Goal: Transaction & Acquisition: Purchase product/service

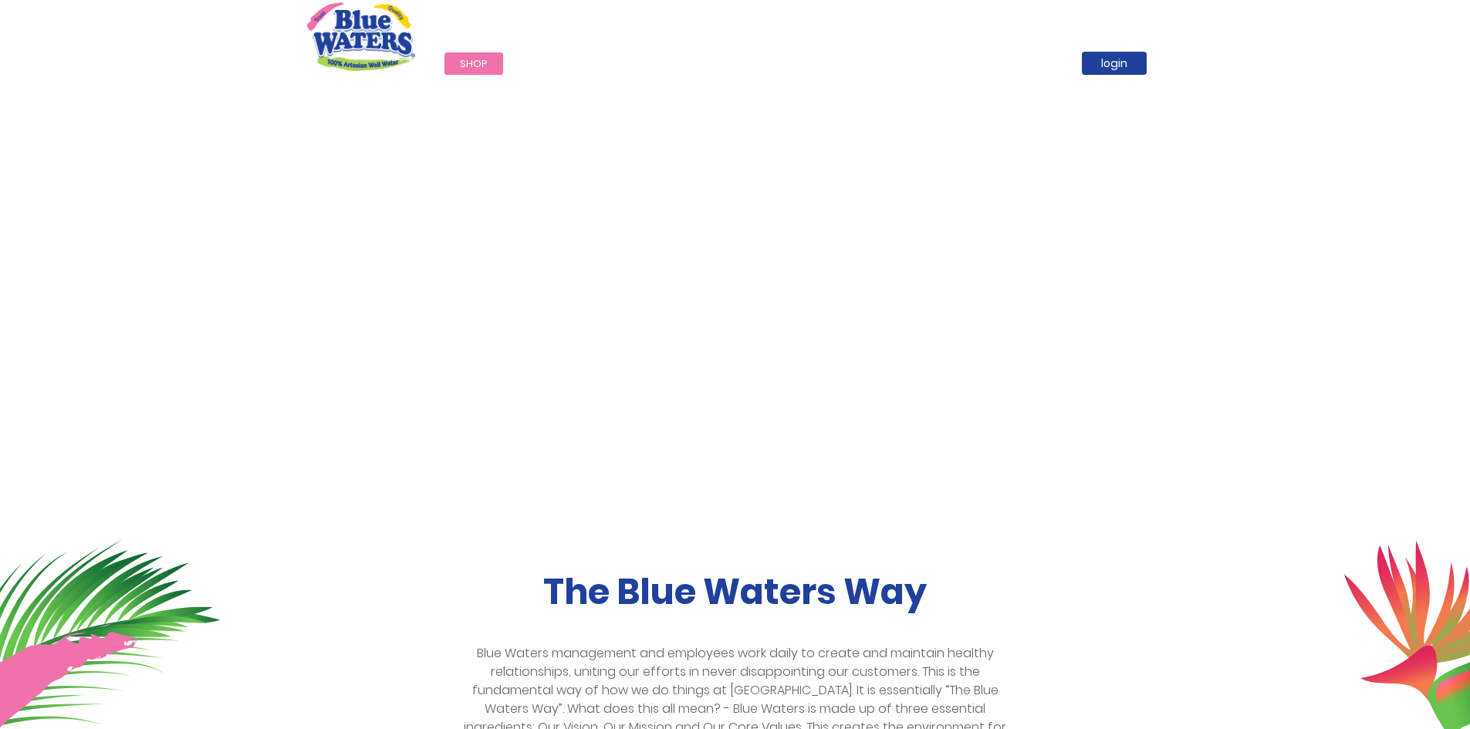
click at [470, 58] on span "Shop" at bounding box center [474, 63] width 28 height 15
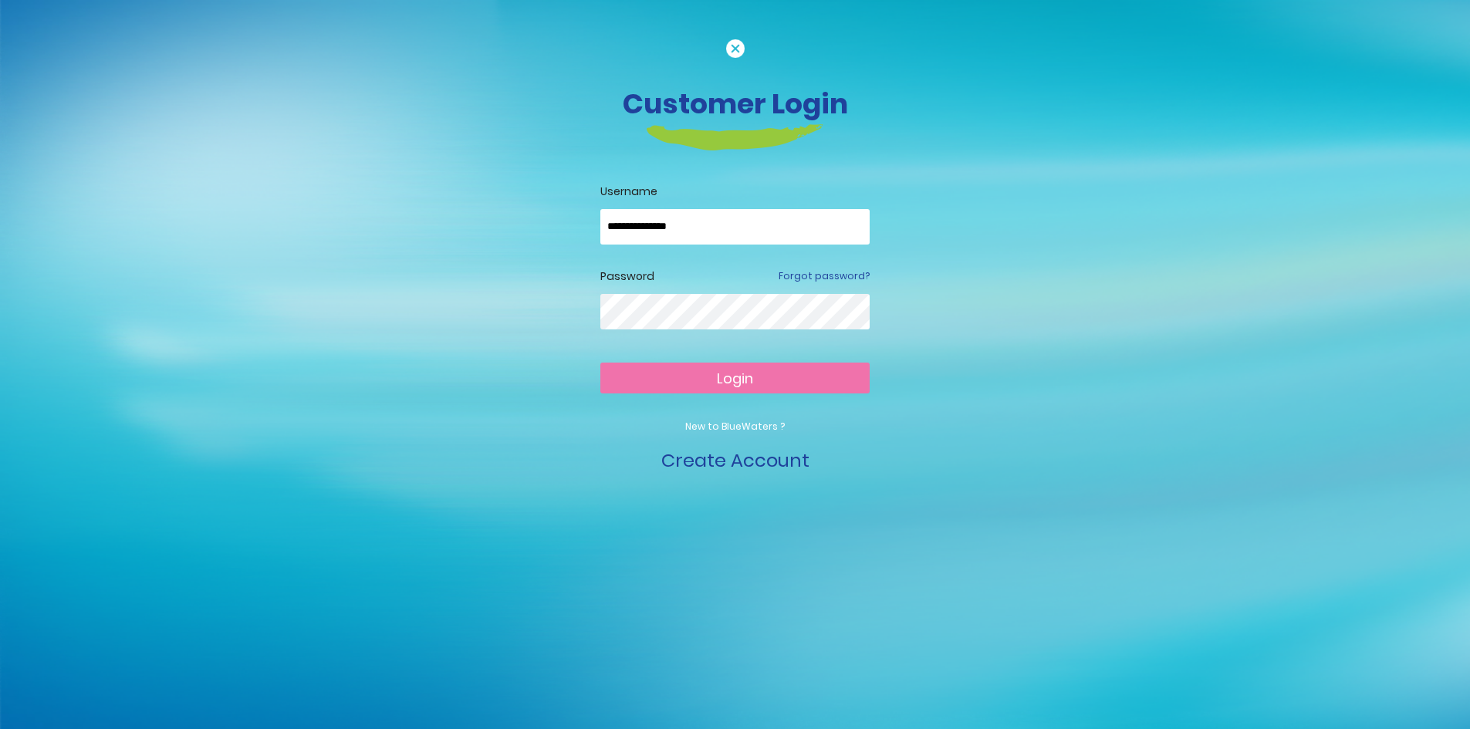
click at [721, 374] on span "Login" at bounding box center [735, 378] width 36 height 19
drag, startPoint x: 726, startPoint y: 228, endPoint x: 550, endPoint y: 222, distance: 176.1
click at [550, 222] on div "**********" at bounding box center [736, 257] width 880 height 436
type input "**********"
click at [730, 381] on span "Login" at bounding box center [735, 378] width 36 height 19
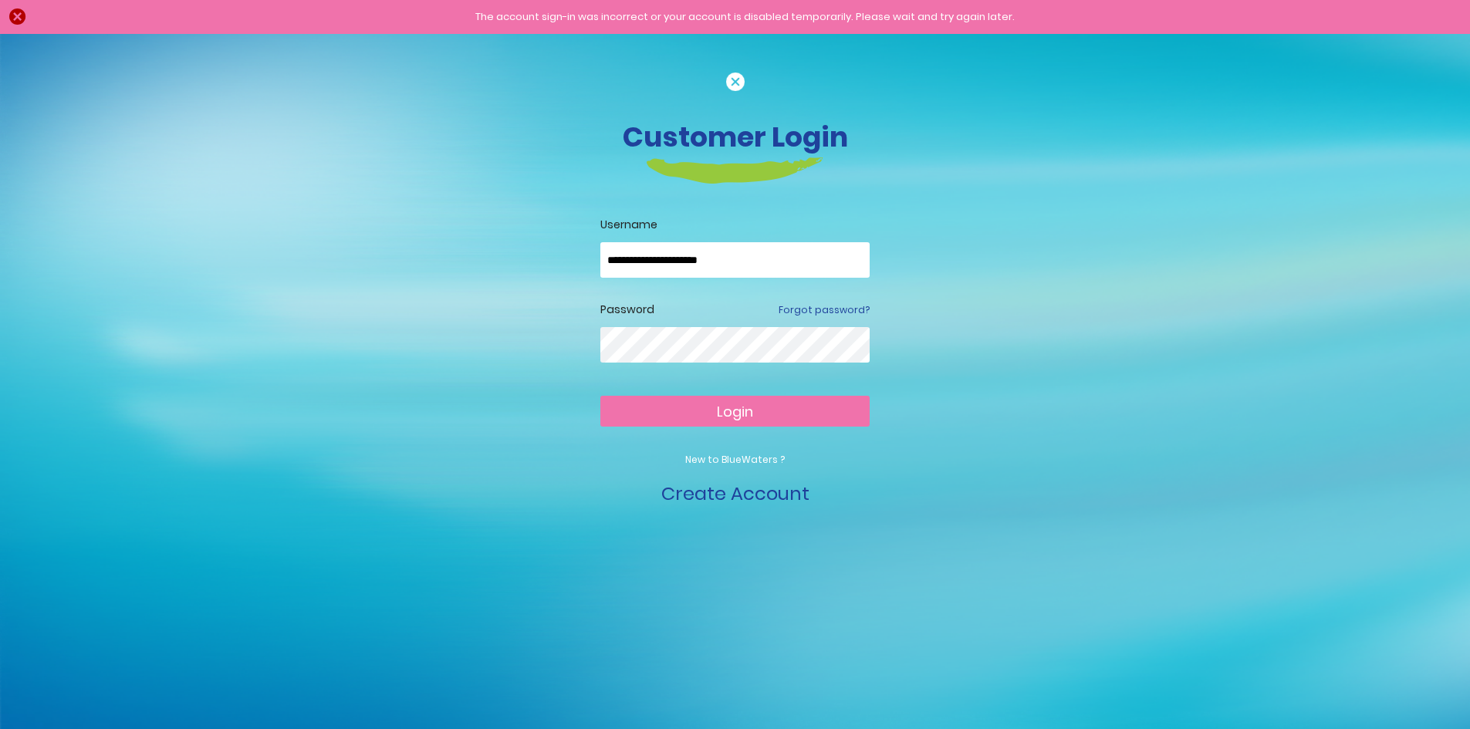
click at [719, 409] on span "Login" at bounding box center [735, 411] width 36 height 19
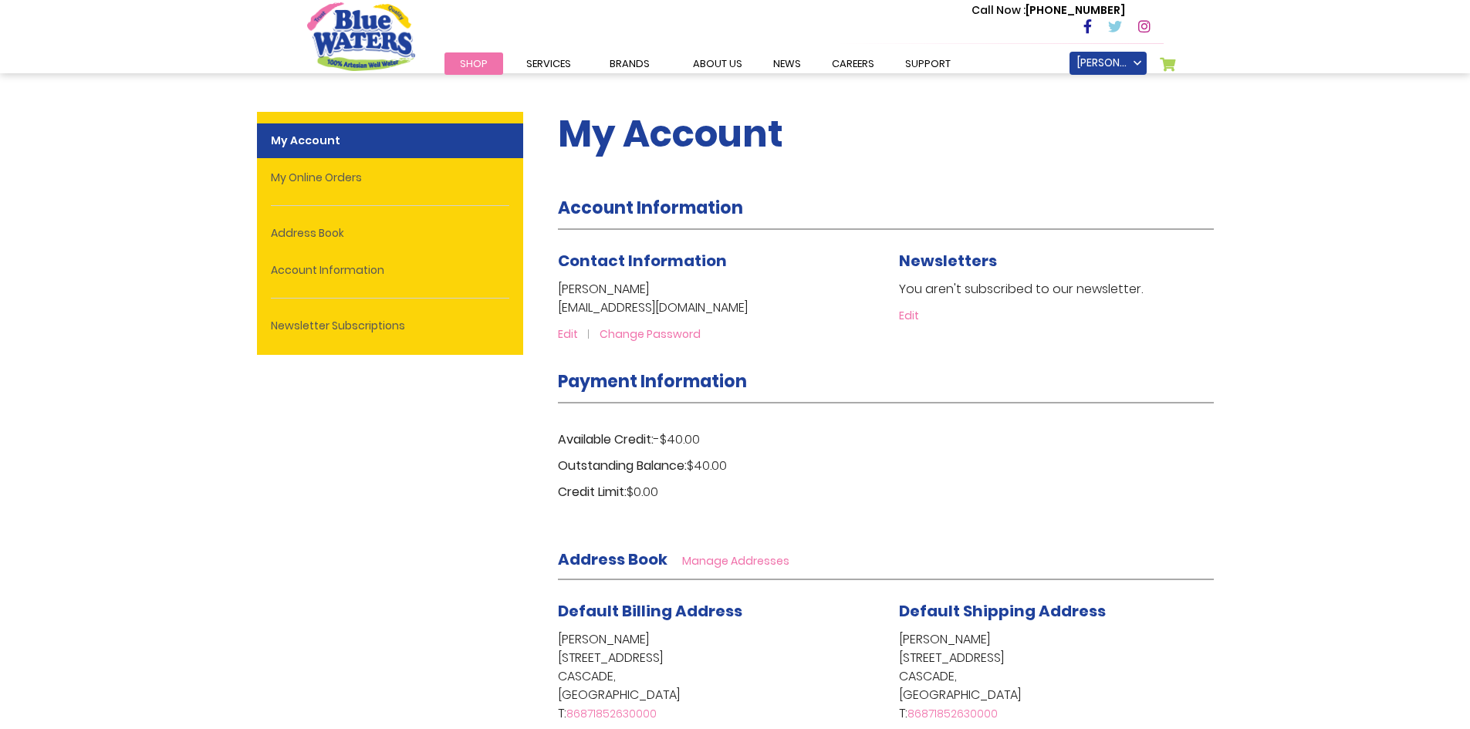
click at [479, 66] on span "Shop" at bounding box center [474, 63] width 28 height 15
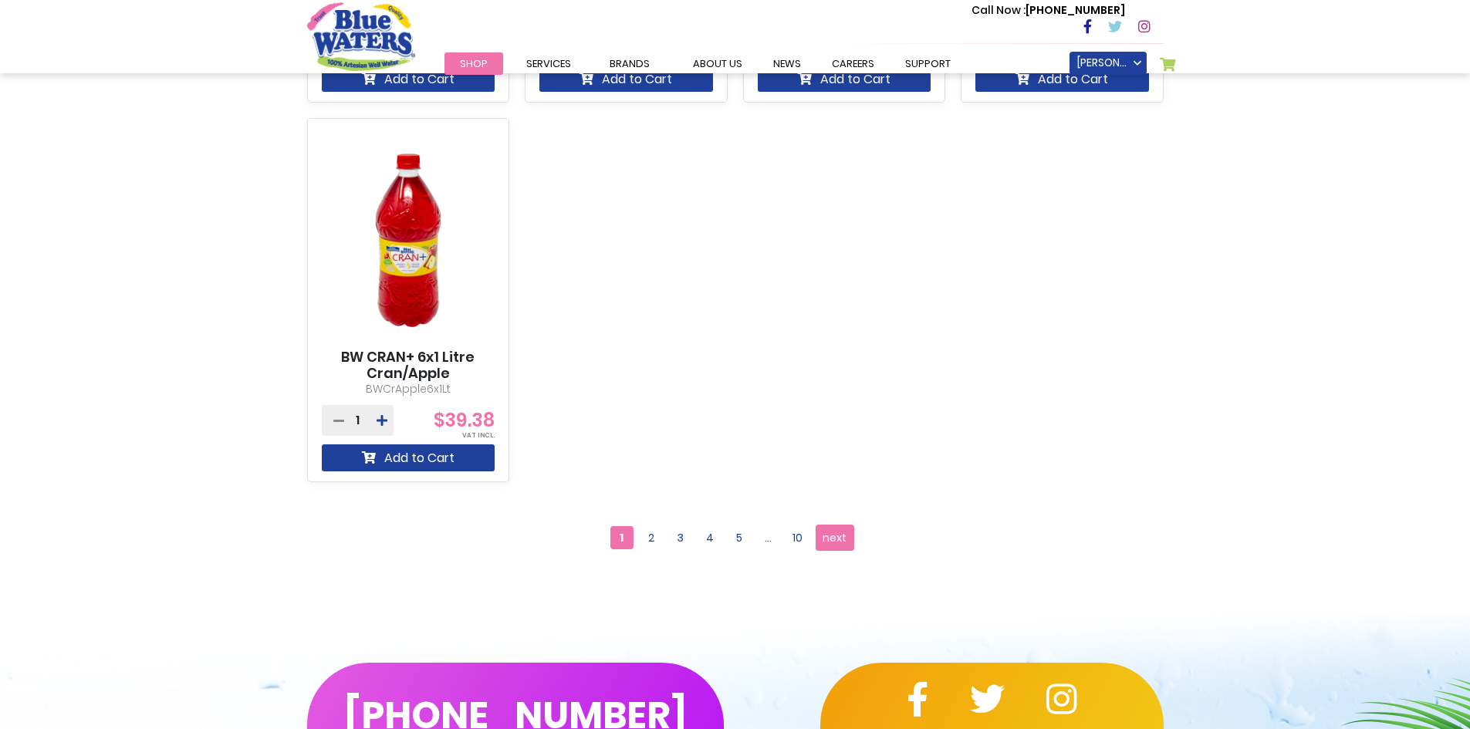
scroll to position [1621, 0]
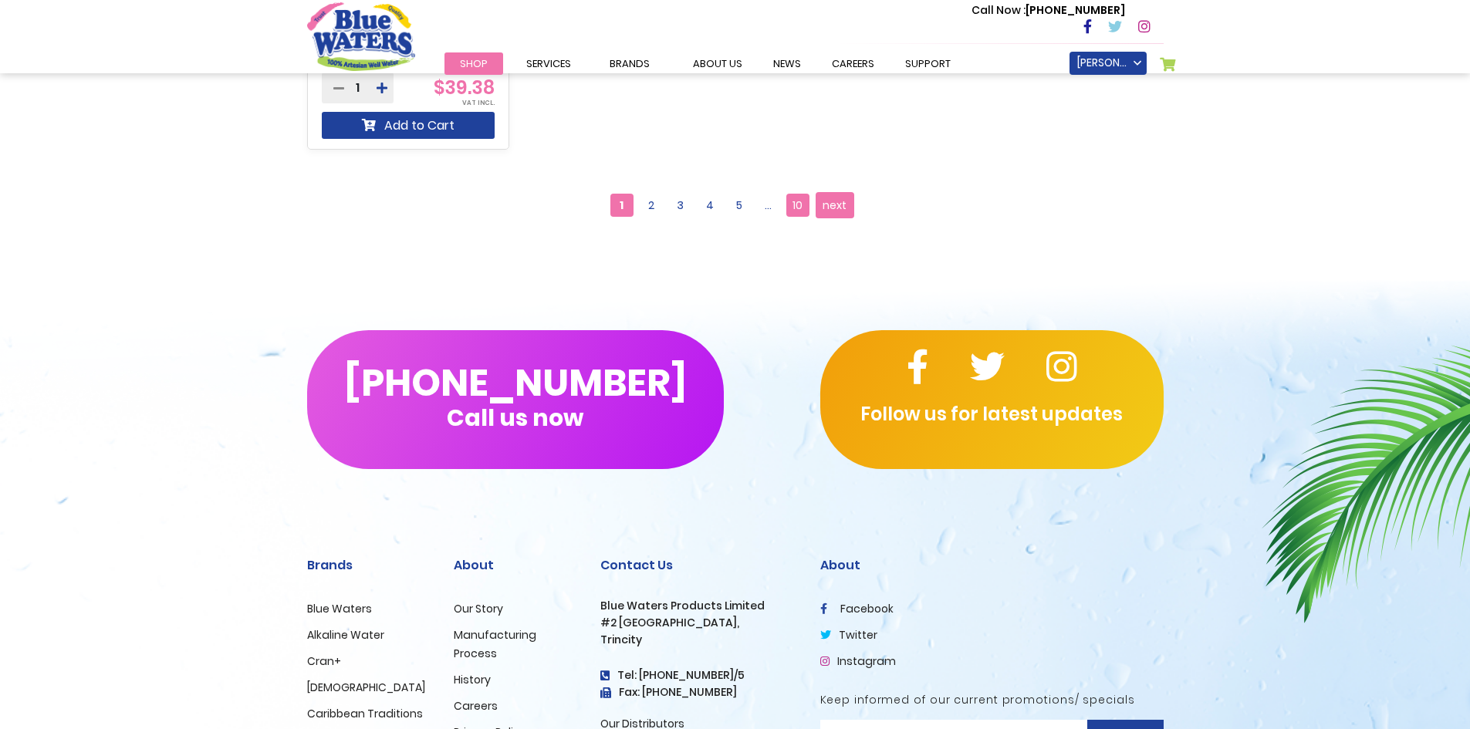
click at [801, 207] on span "10" at bounding box center [797, 205] width 23 height 23
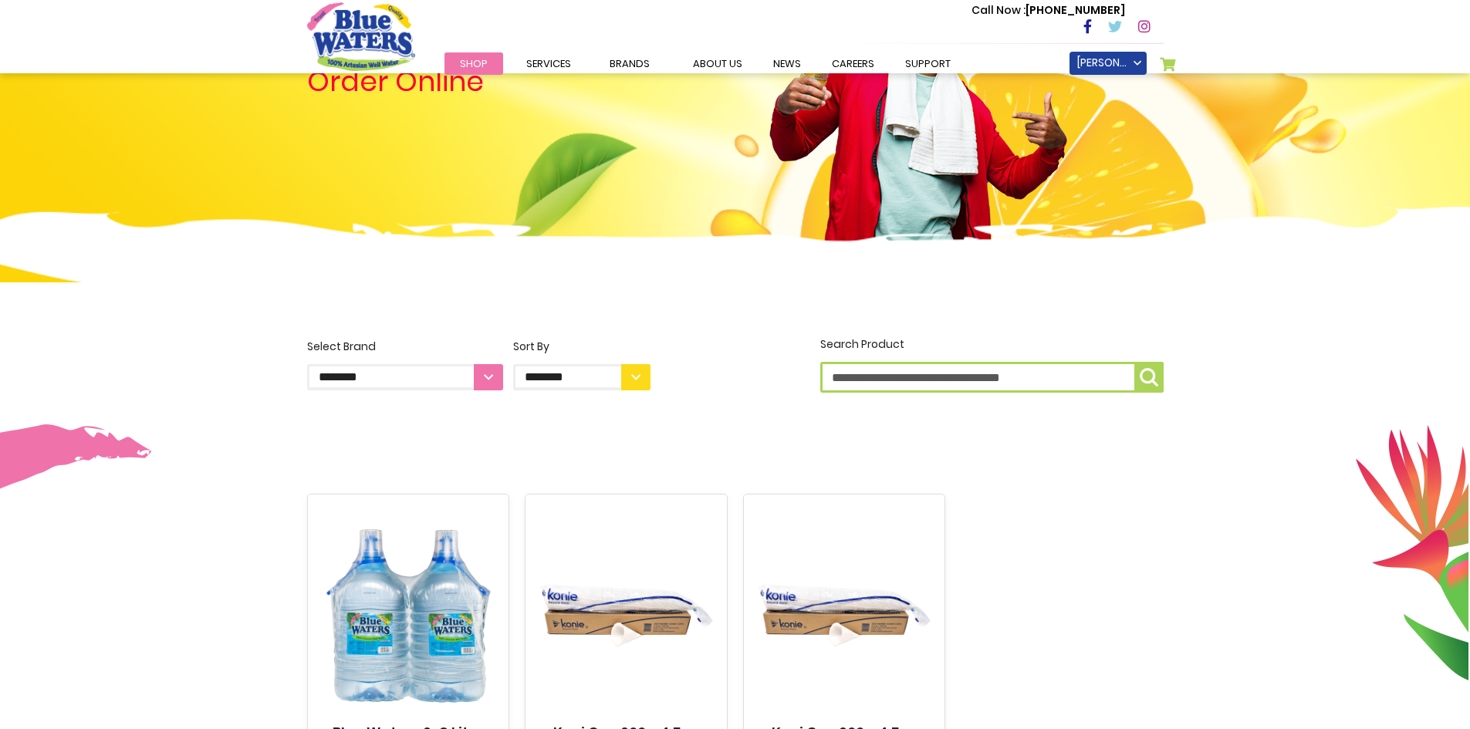
scroll to position [463, 0]
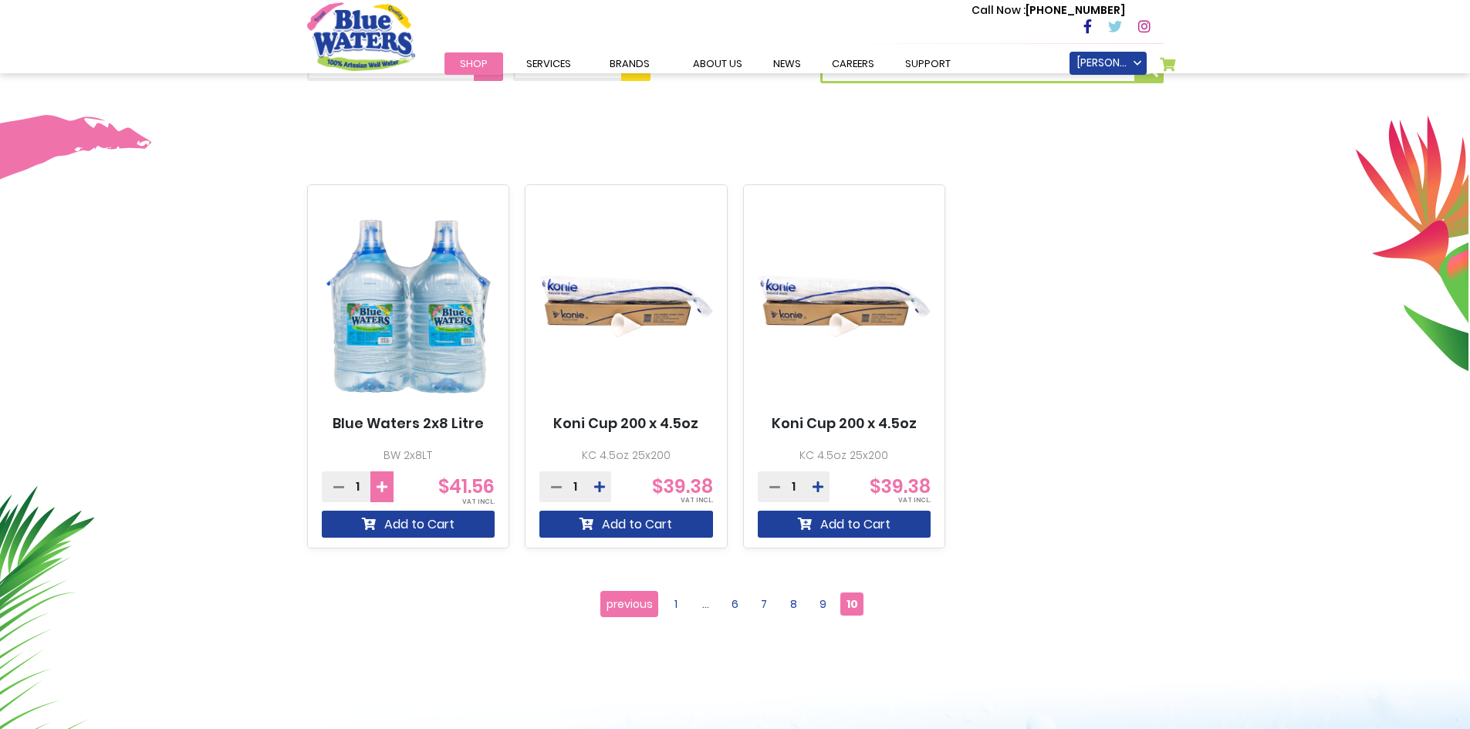
click at [383, 483] on icon at bounding box center [382, 487] width 11 height 12
click at [425, 525] on button "Add to Cart" at bounding box center [409, 524] width 174 height 27
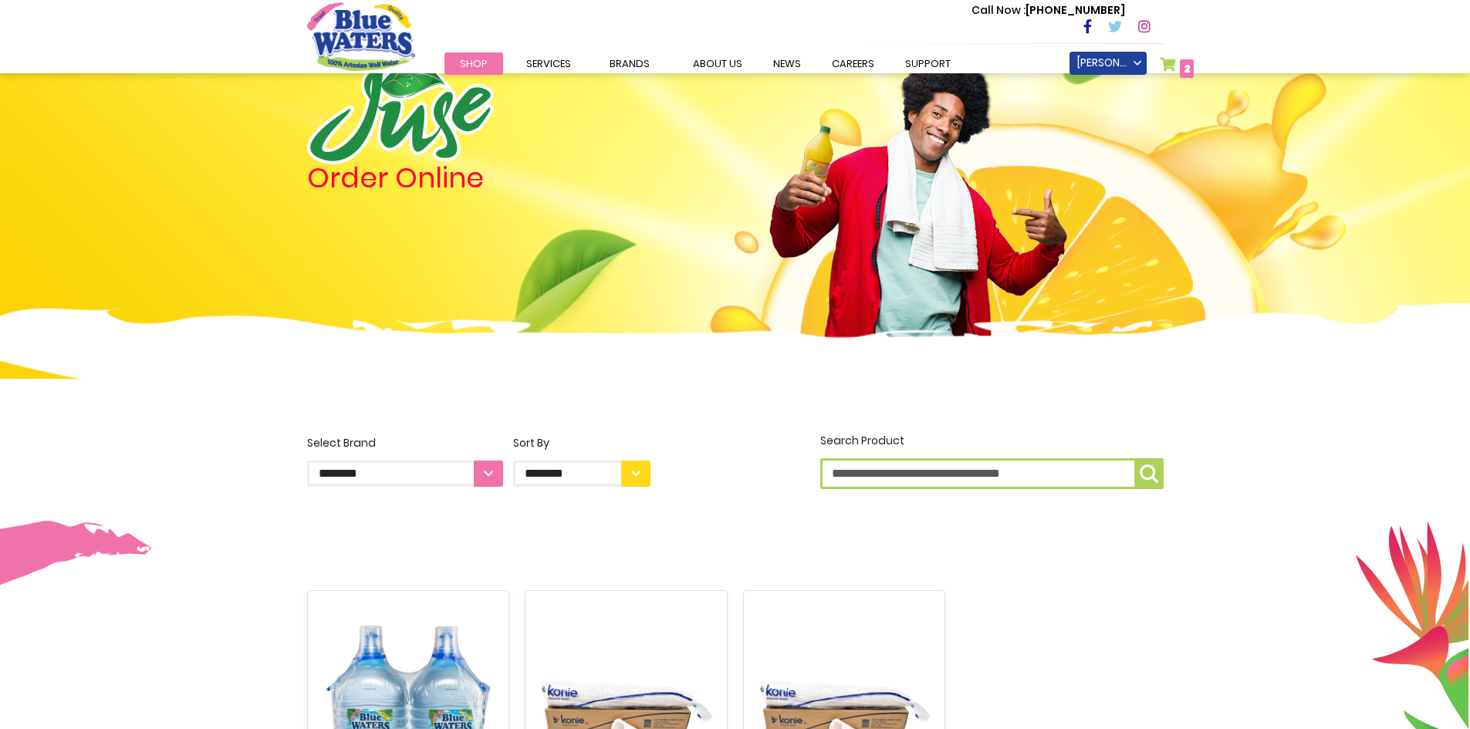
scroll to position [309, 0]
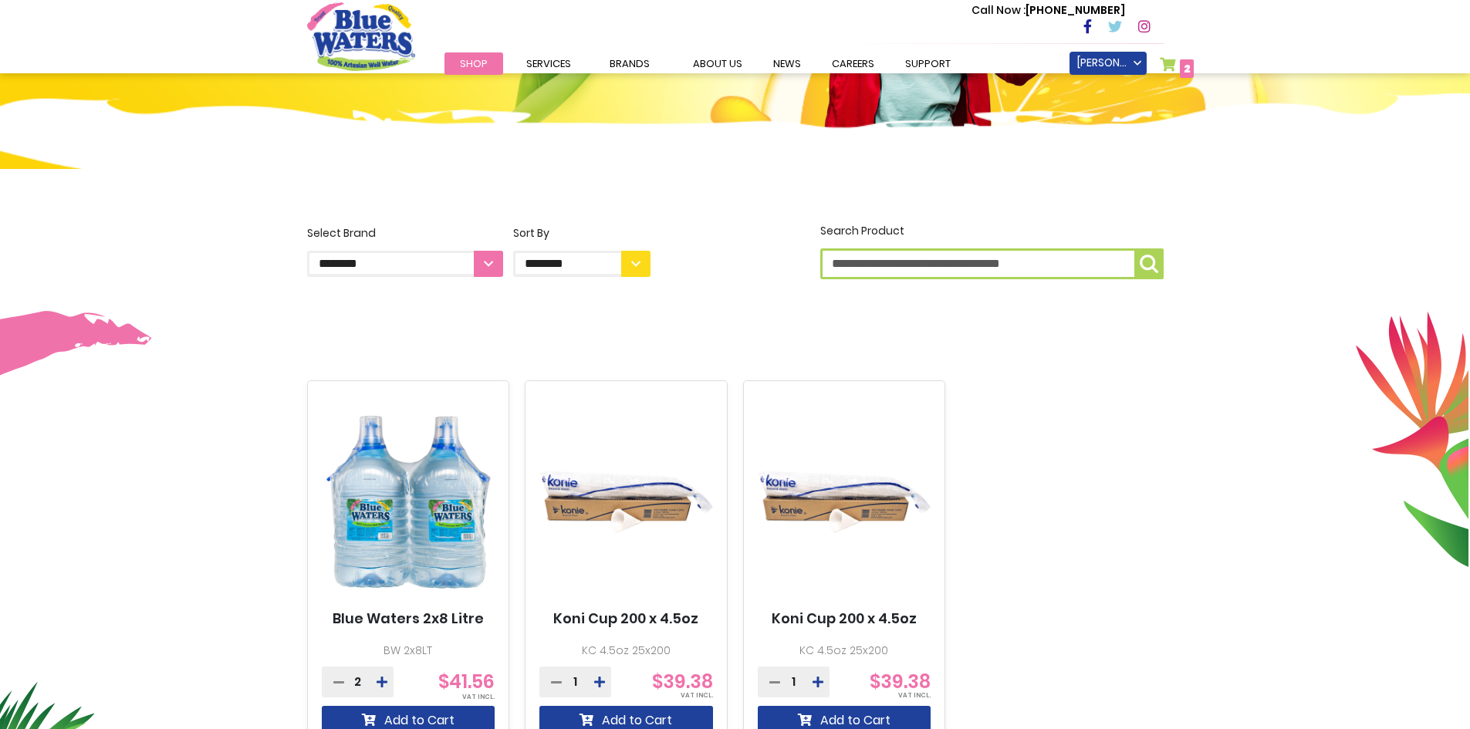
click at [1185, 65] on span "2" at bounding box center [1187, 68] width 7 height 15
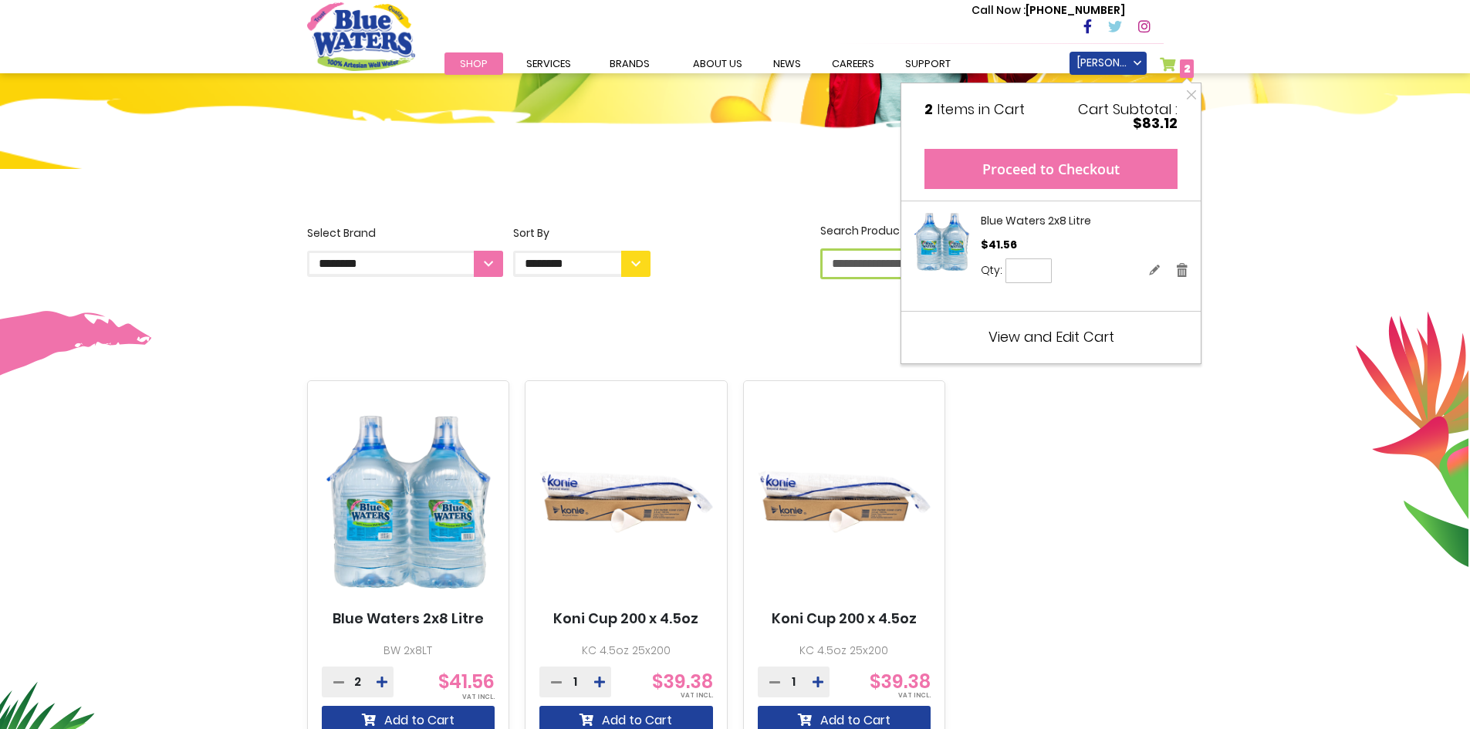
click at [1091, 161] on button "Proceed to Checkout" at bounding box center [1051, 169] width 253 height 40
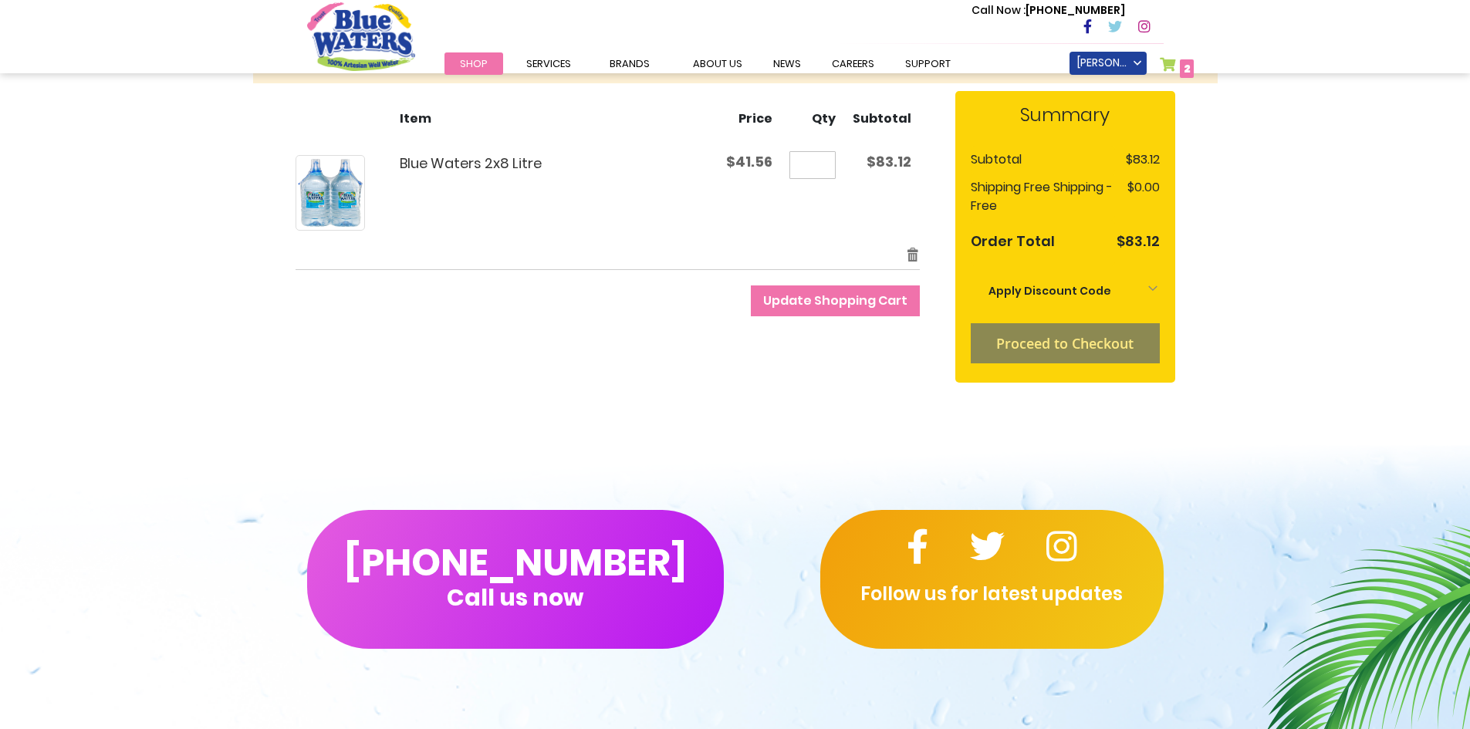
scroll to position [232, 0]
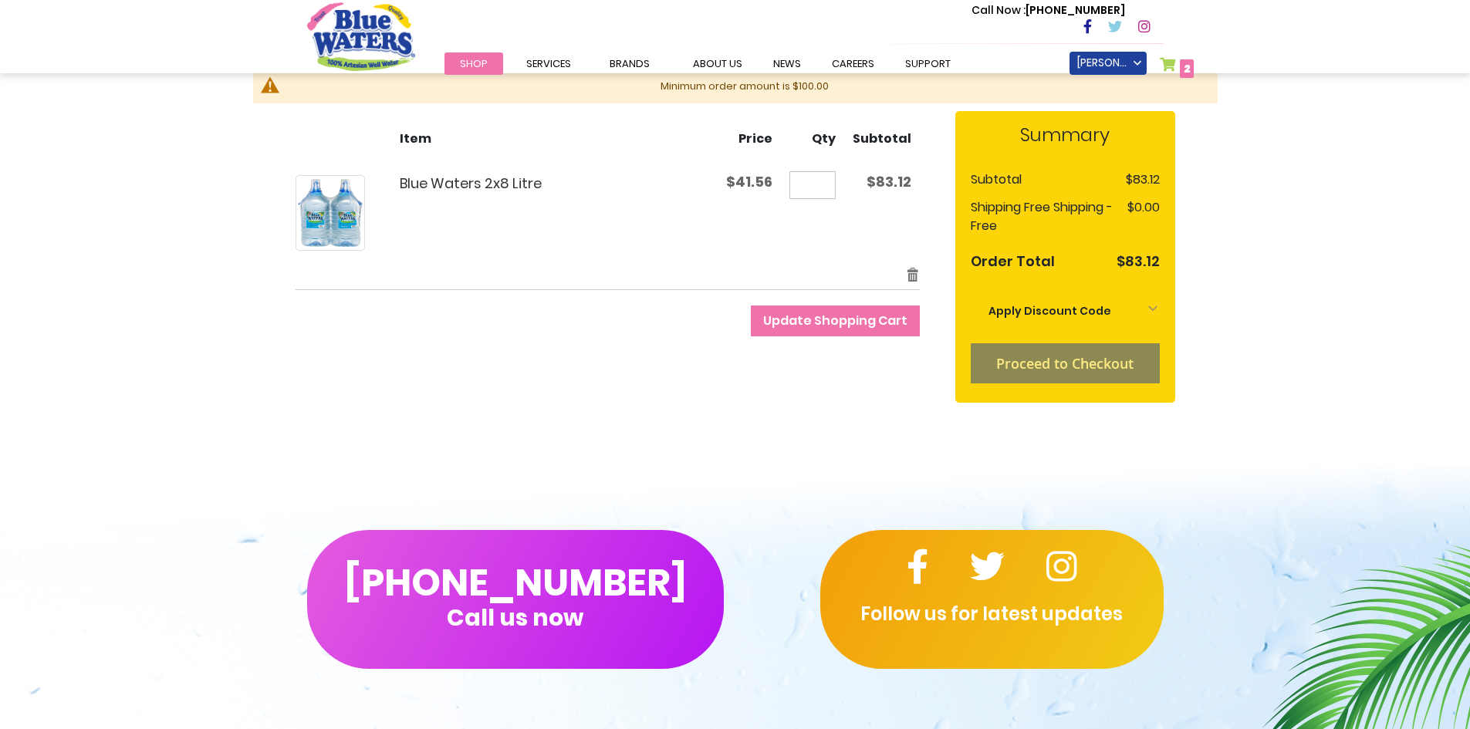
click at [1073, 362] on li "Proceed to Checkout" at bounding box center [1065, 363] width 189 height 40
click at [1152, 307] on div "Apply Discount Code" at bounding box center [1065, 311] width 189 height 34
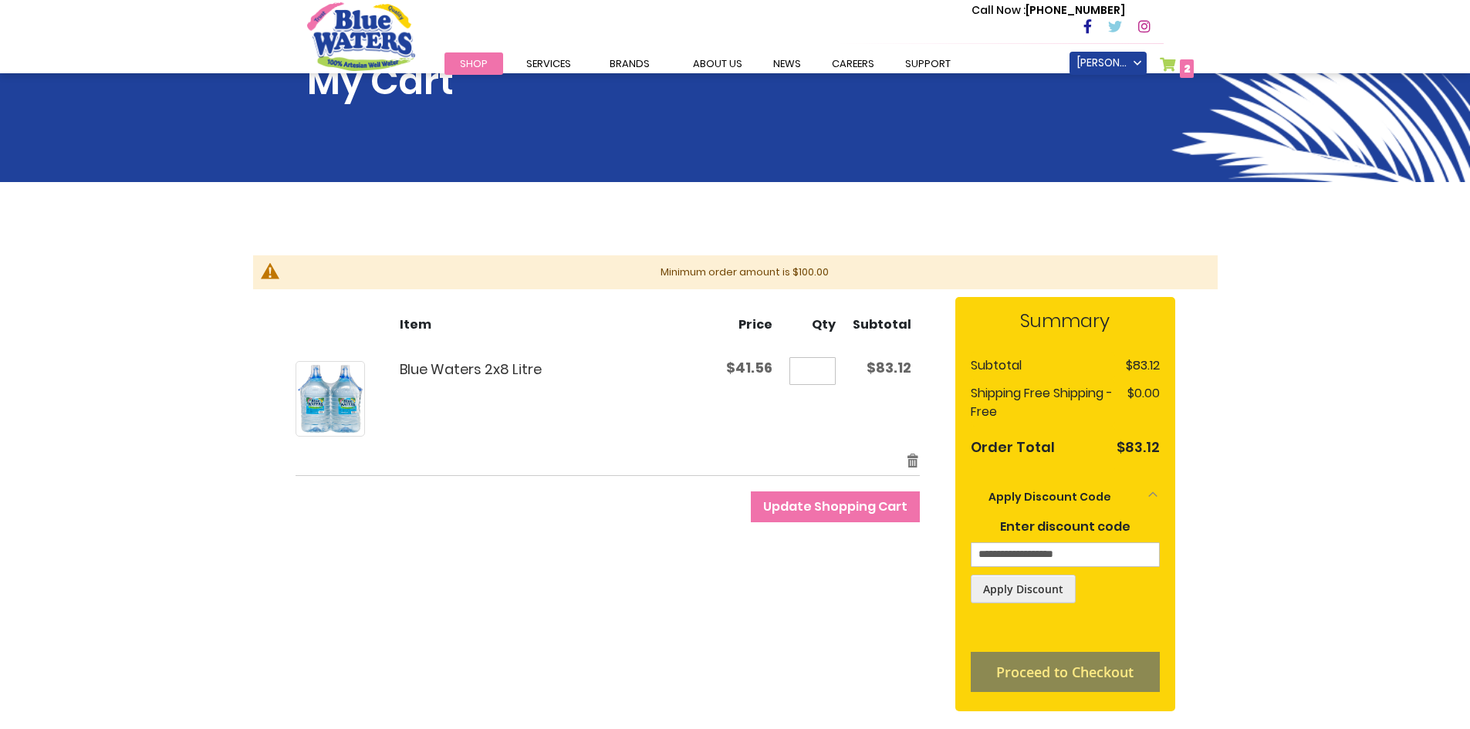
scroll to position [0, 0]
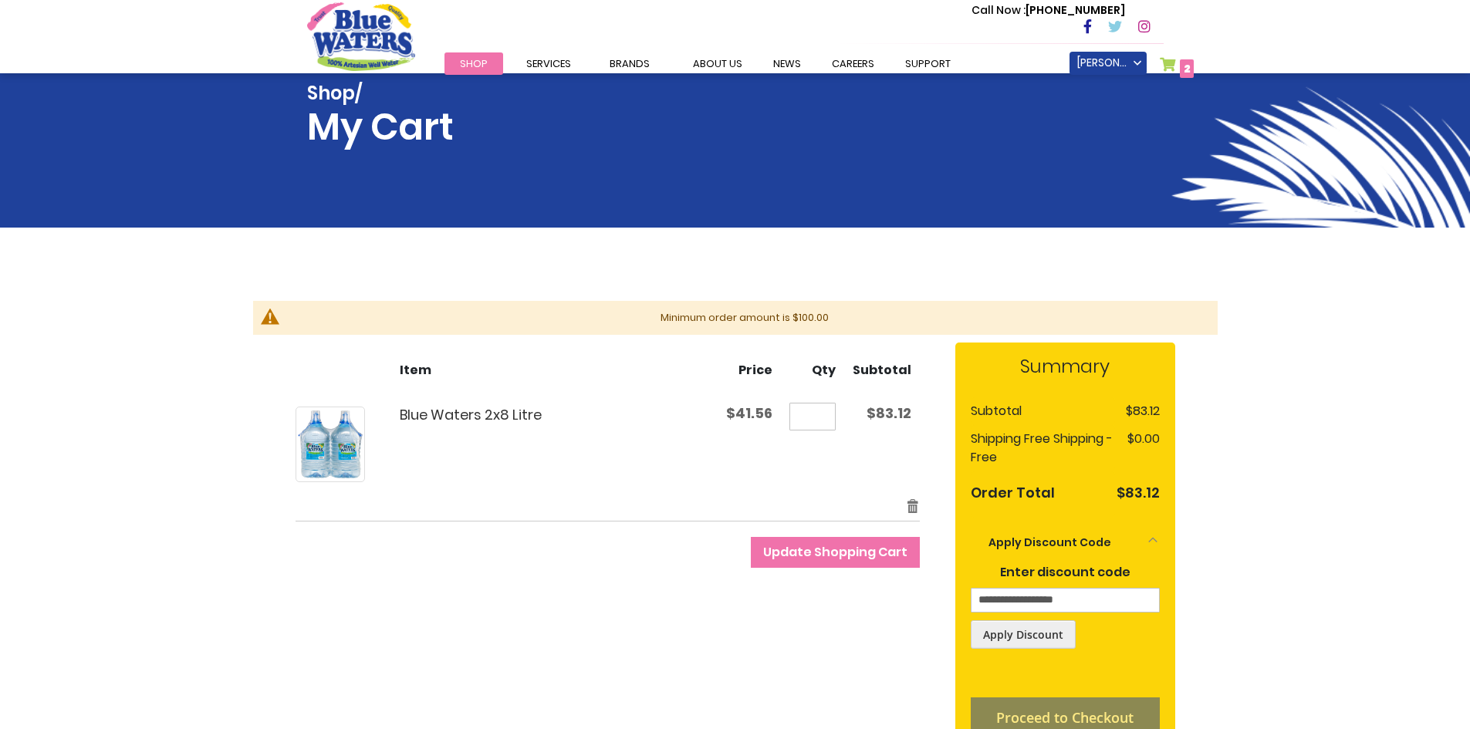
click at [839, 561] on button "Update Shopping Cart" at bounding box center [835, 552] width 169 height 31
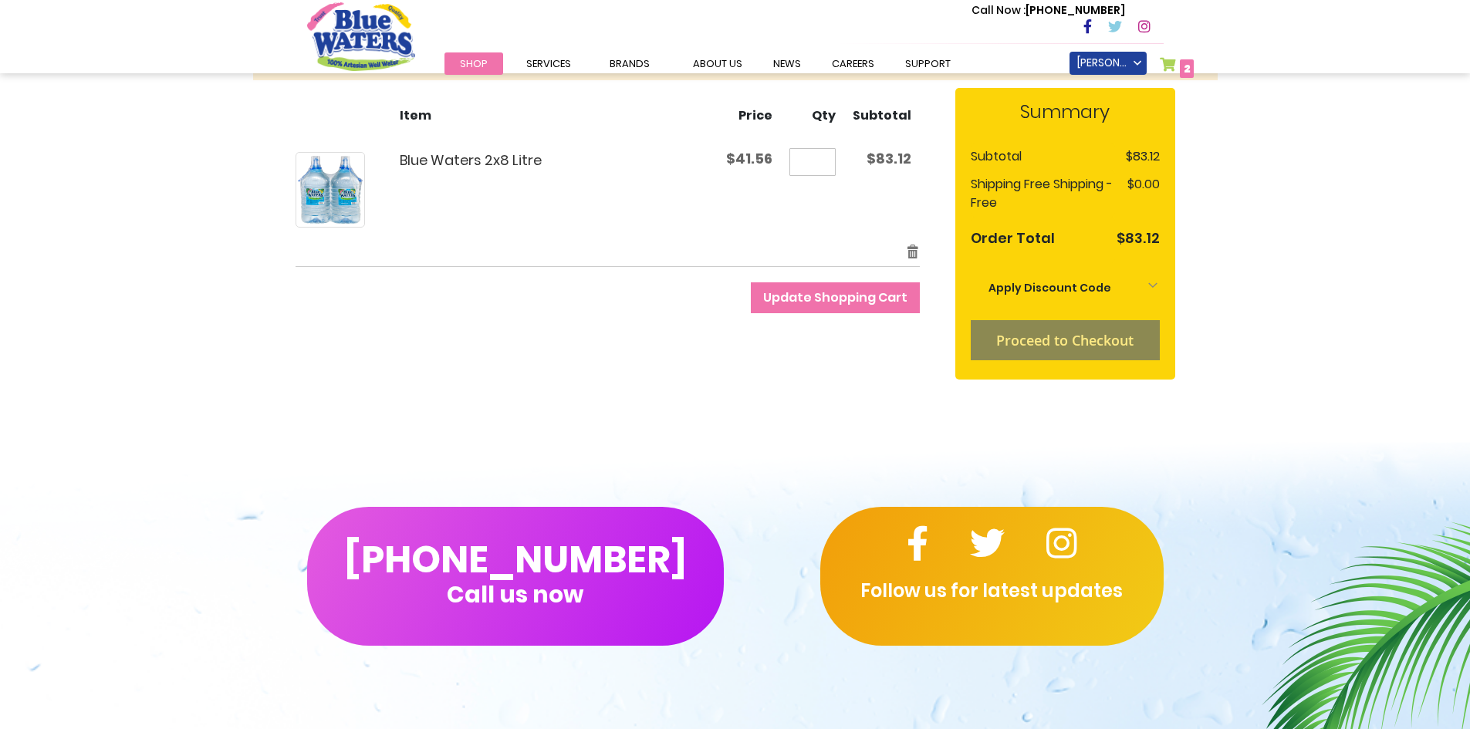
scroll to position [232, 0]
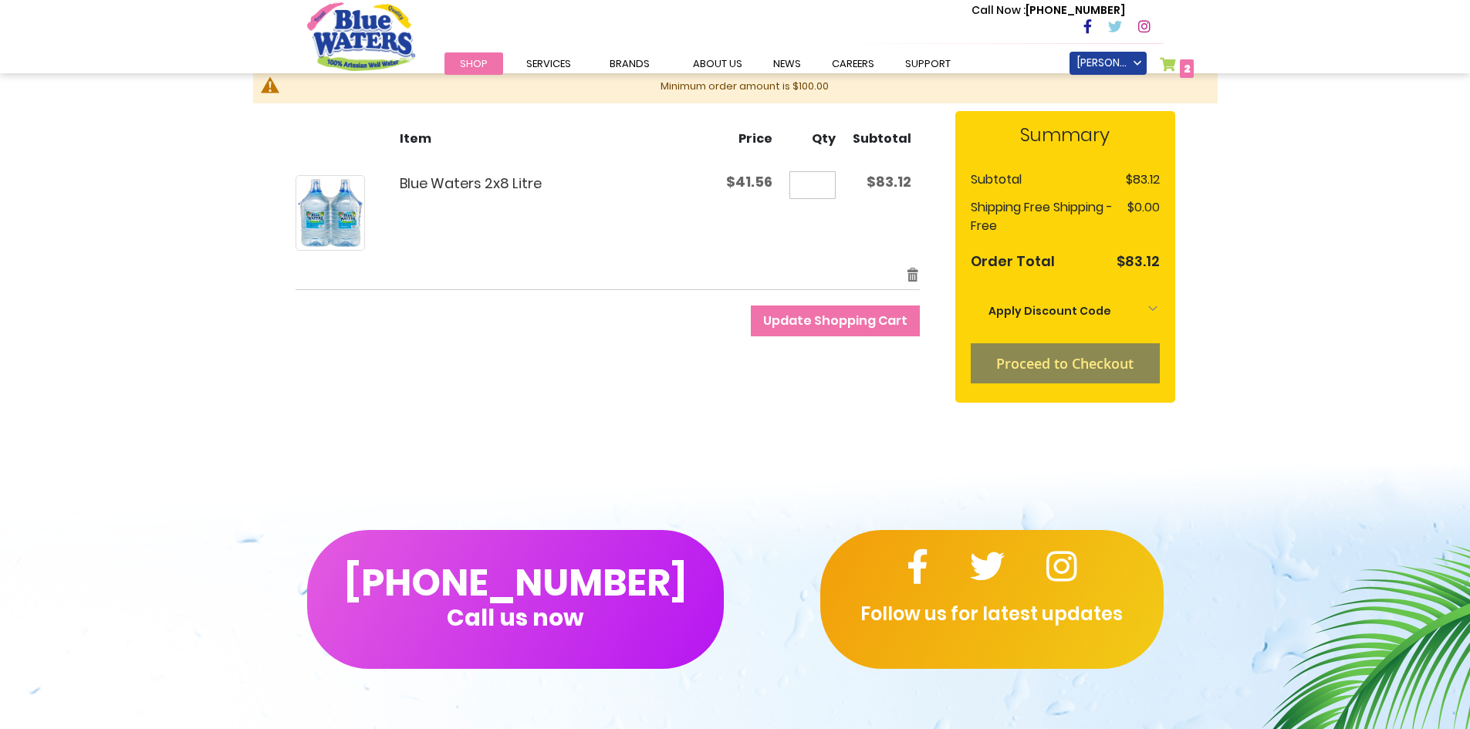
click at [1073, 361] on li "Proceed to Checkout" at bounding box center [1065, 363] width 189 height 40
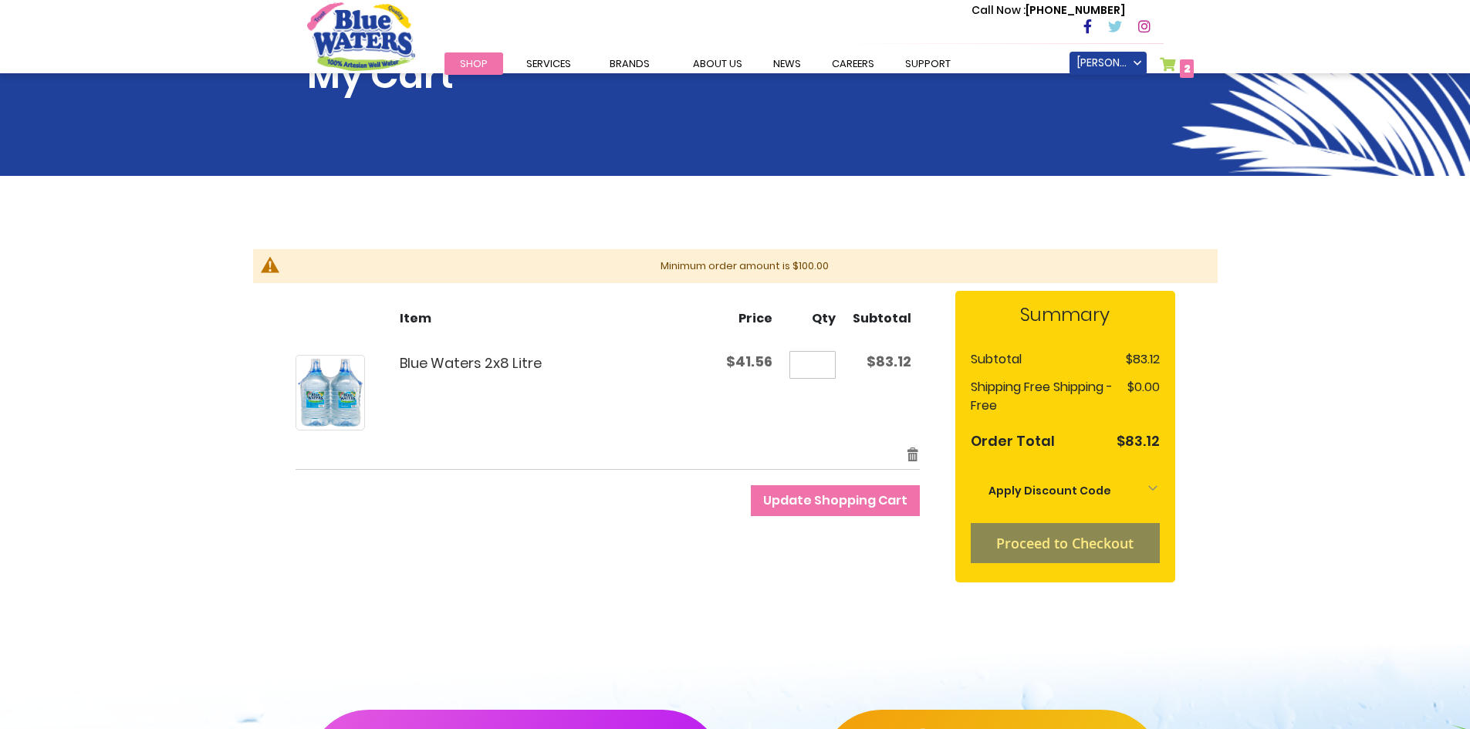
scroll to position [0, 0]
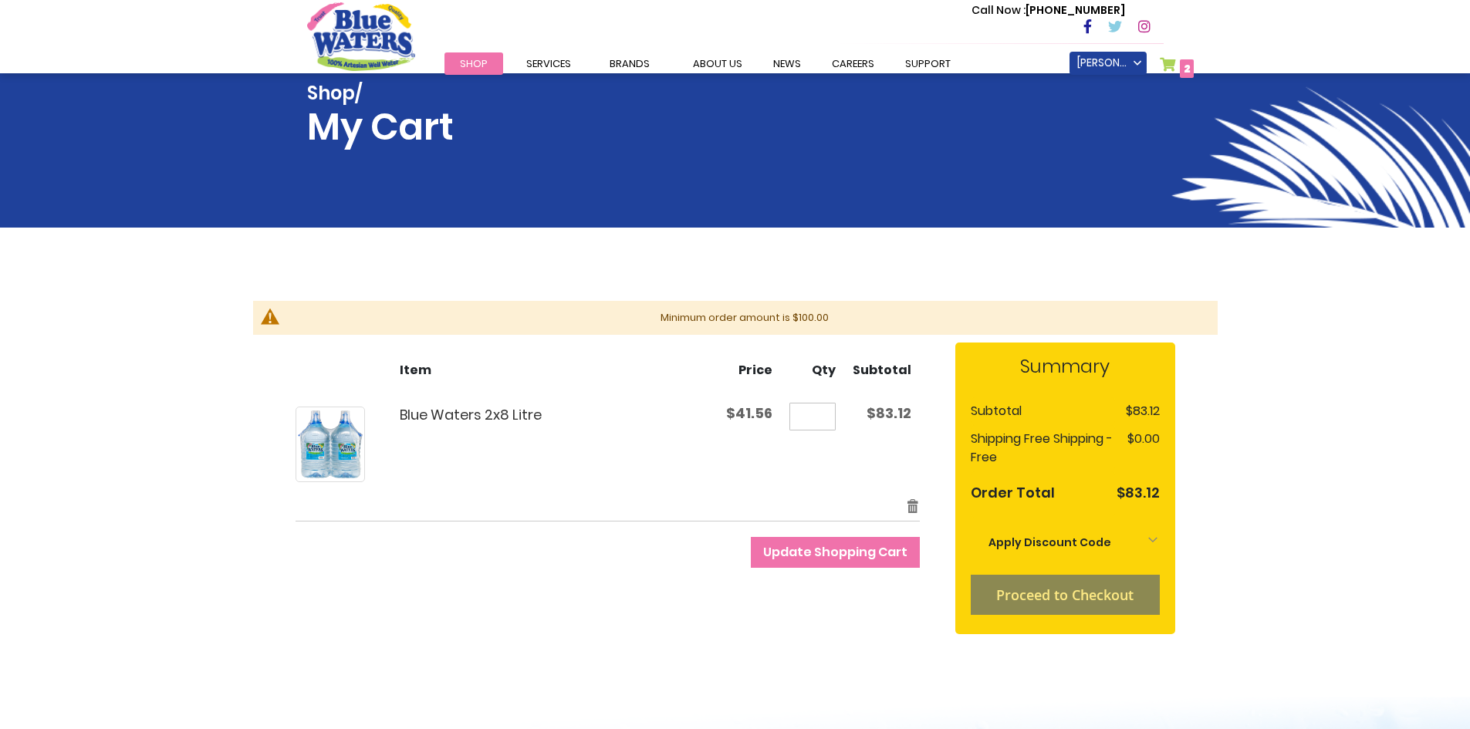
click at [471, 63] on span "Shop" at bounding box center [474, 63] width 28 height 15
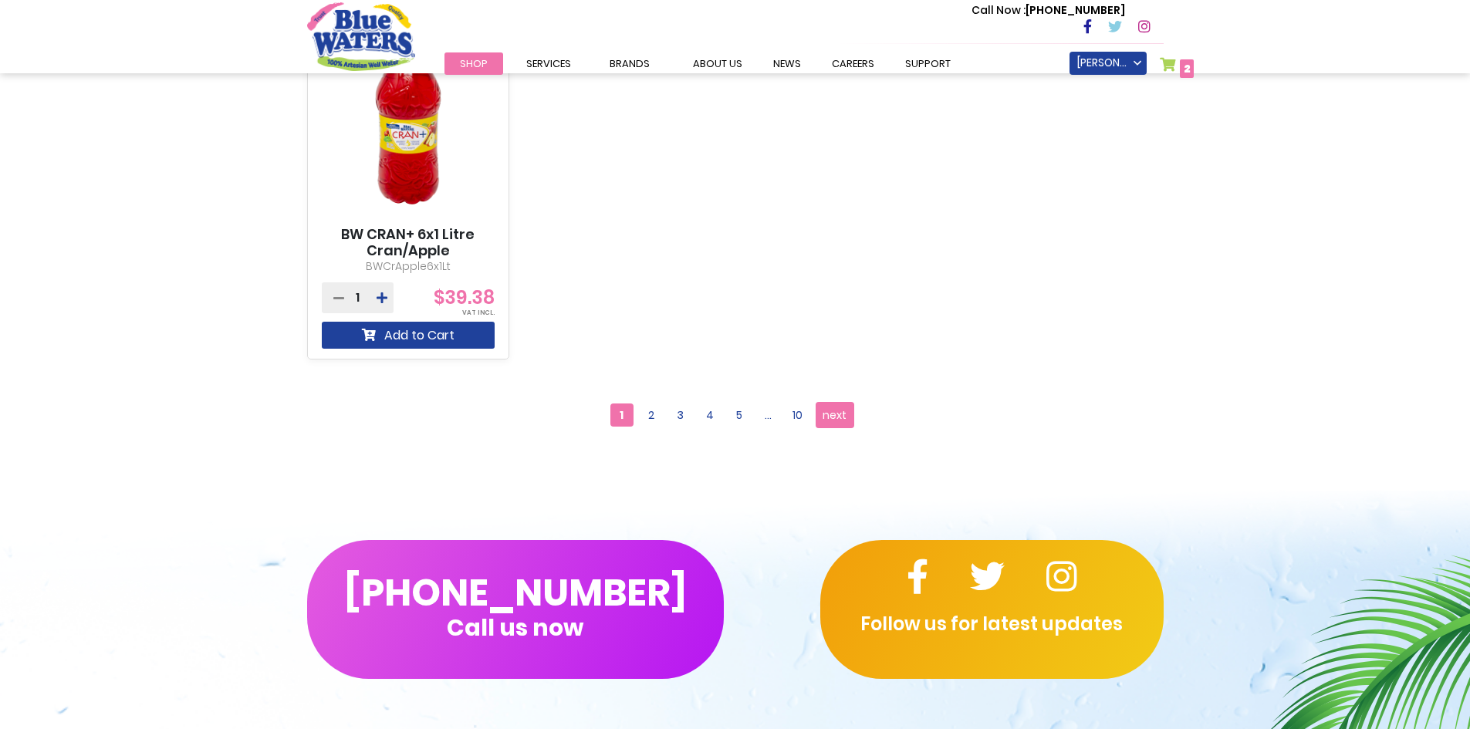
scroll to position [1467, 0]
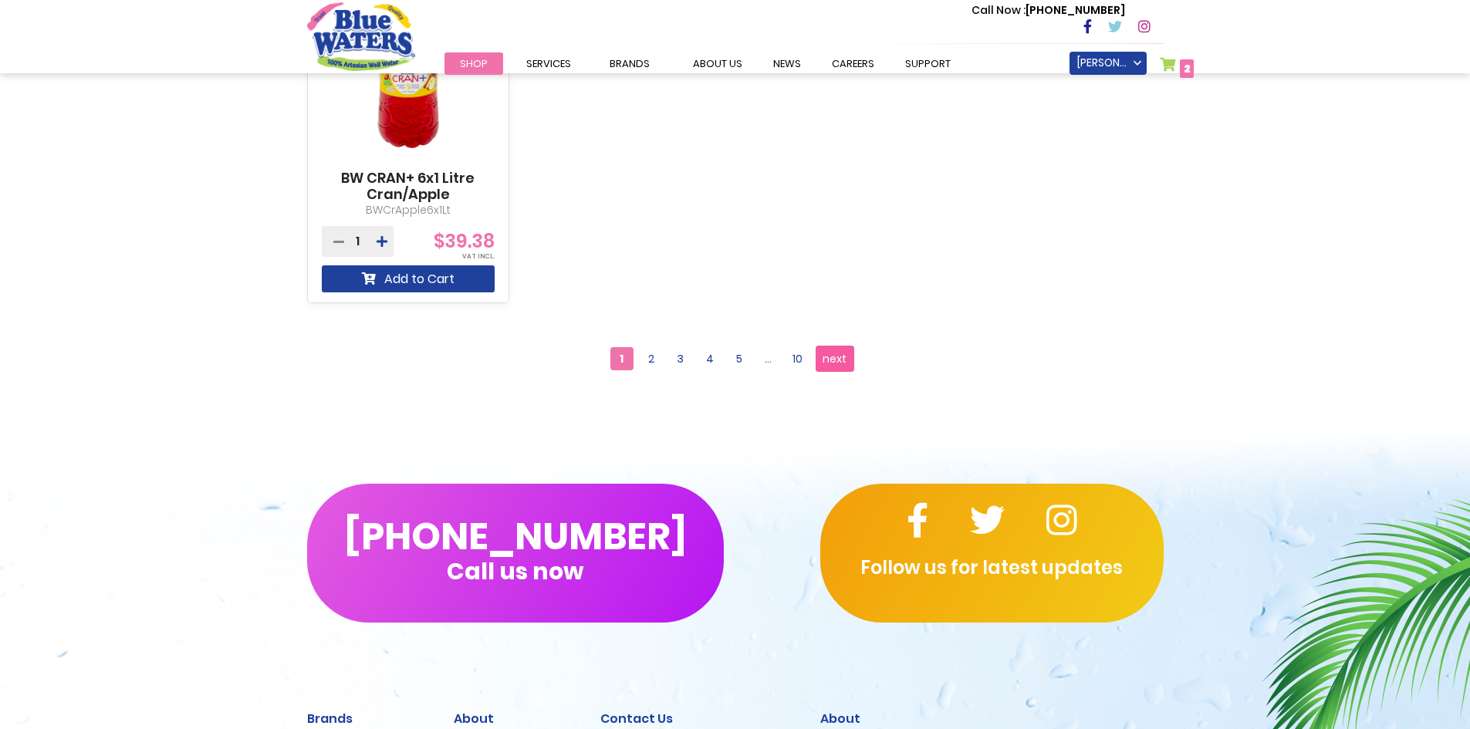
click at [830, 355] on span "next" at bounding box center [835, 358] width 24 height 23
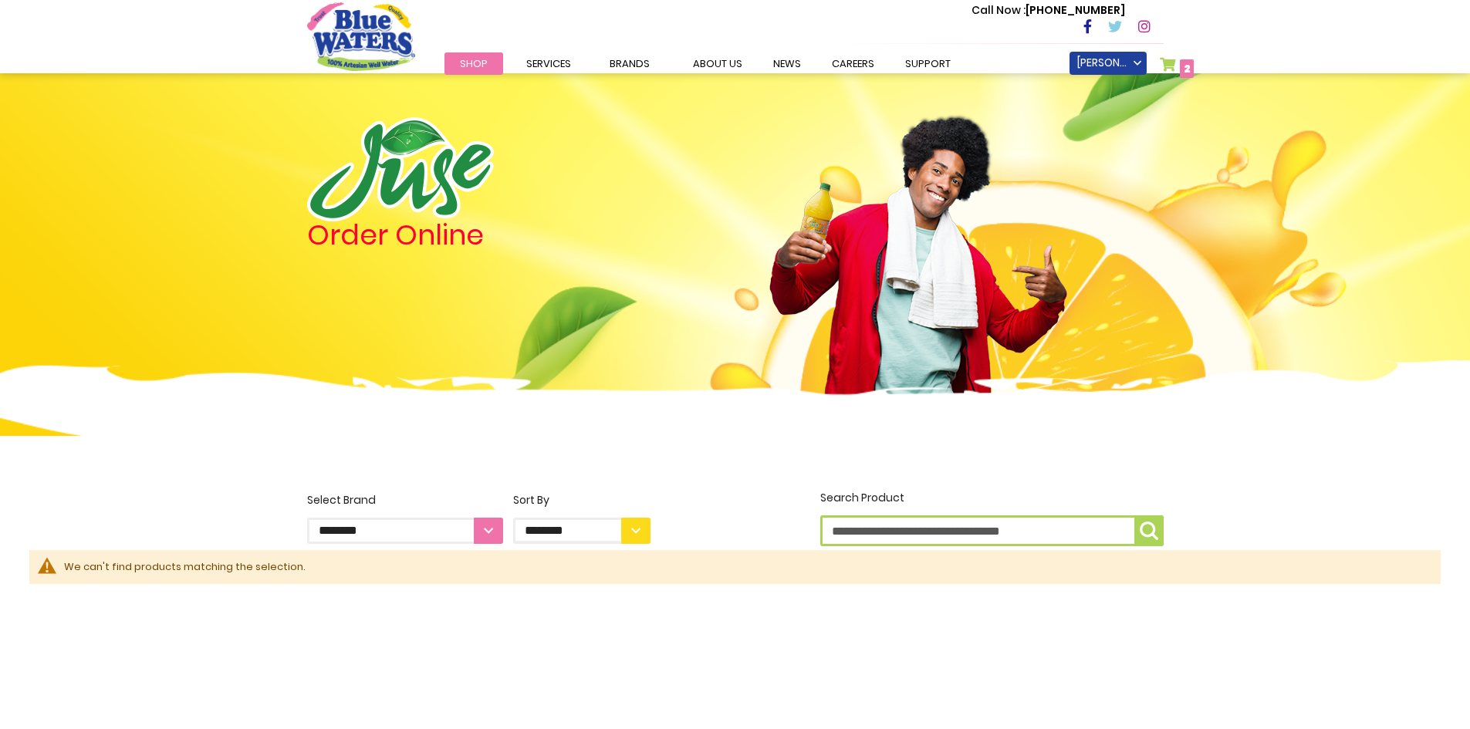
click at [488, 533] on select "**********" at bounding box center [405, 531] width 196 height 26
click at [472, 60] on span "Shop" at bounding box center [474, 63] width 28 height 15
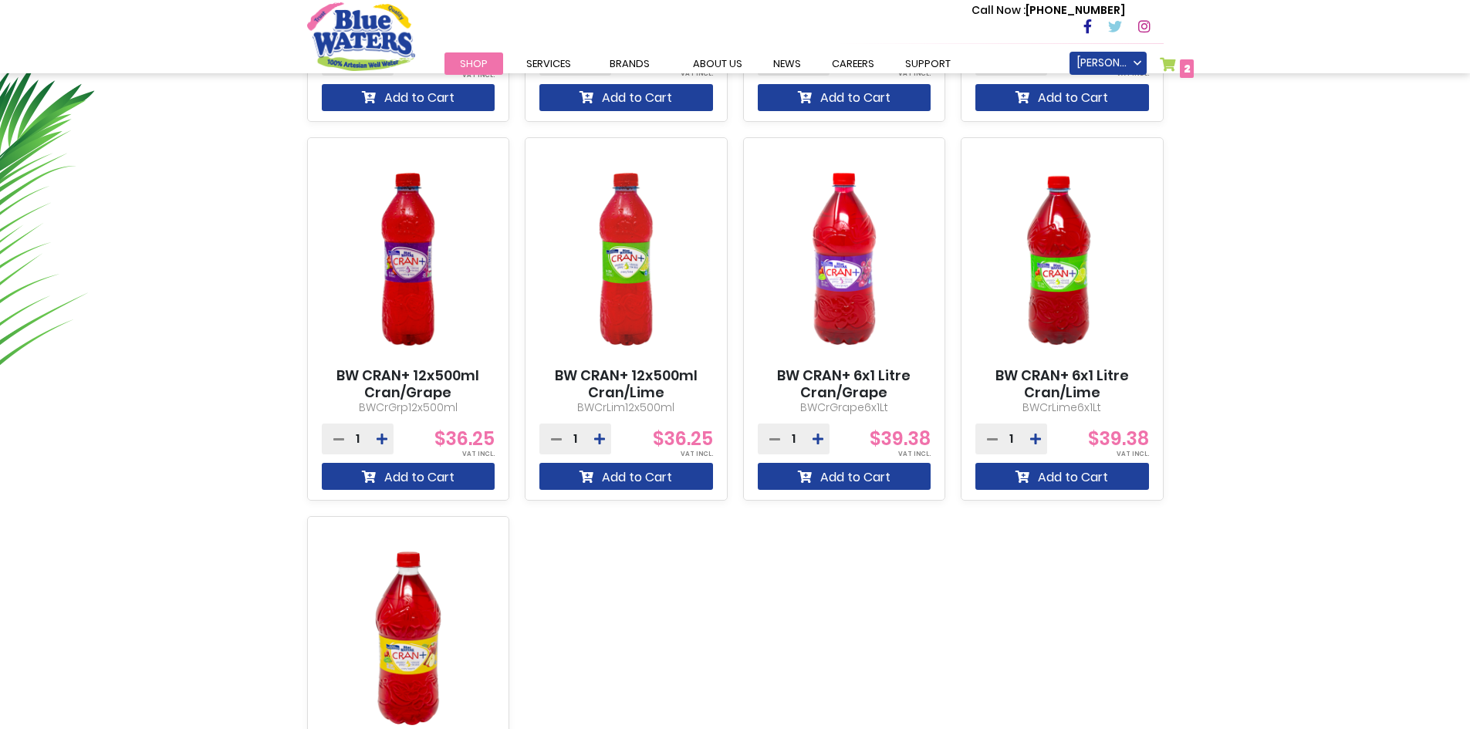
scroll to position [1158, 0]
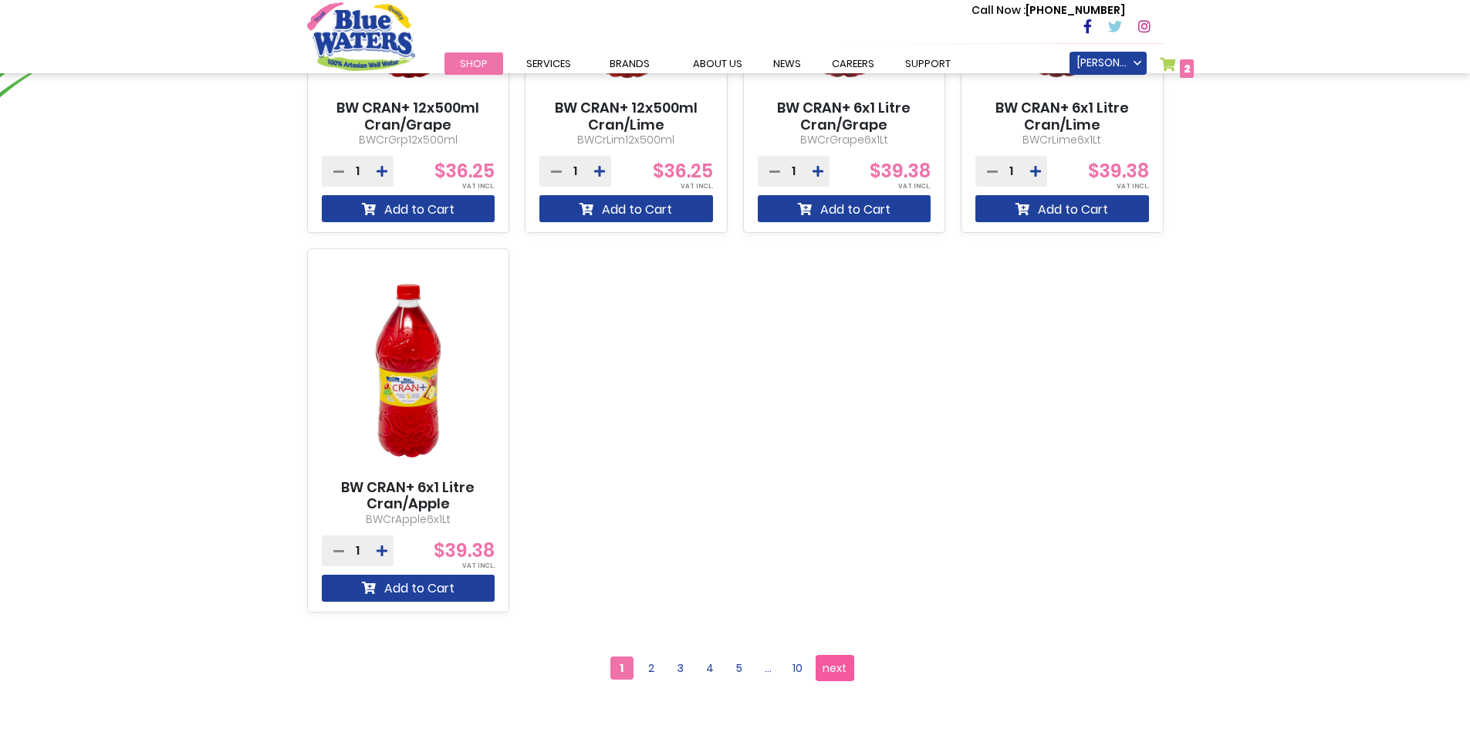
click at [832, 668] on span "next" at bounding box center [835, 668] width 24 height 23
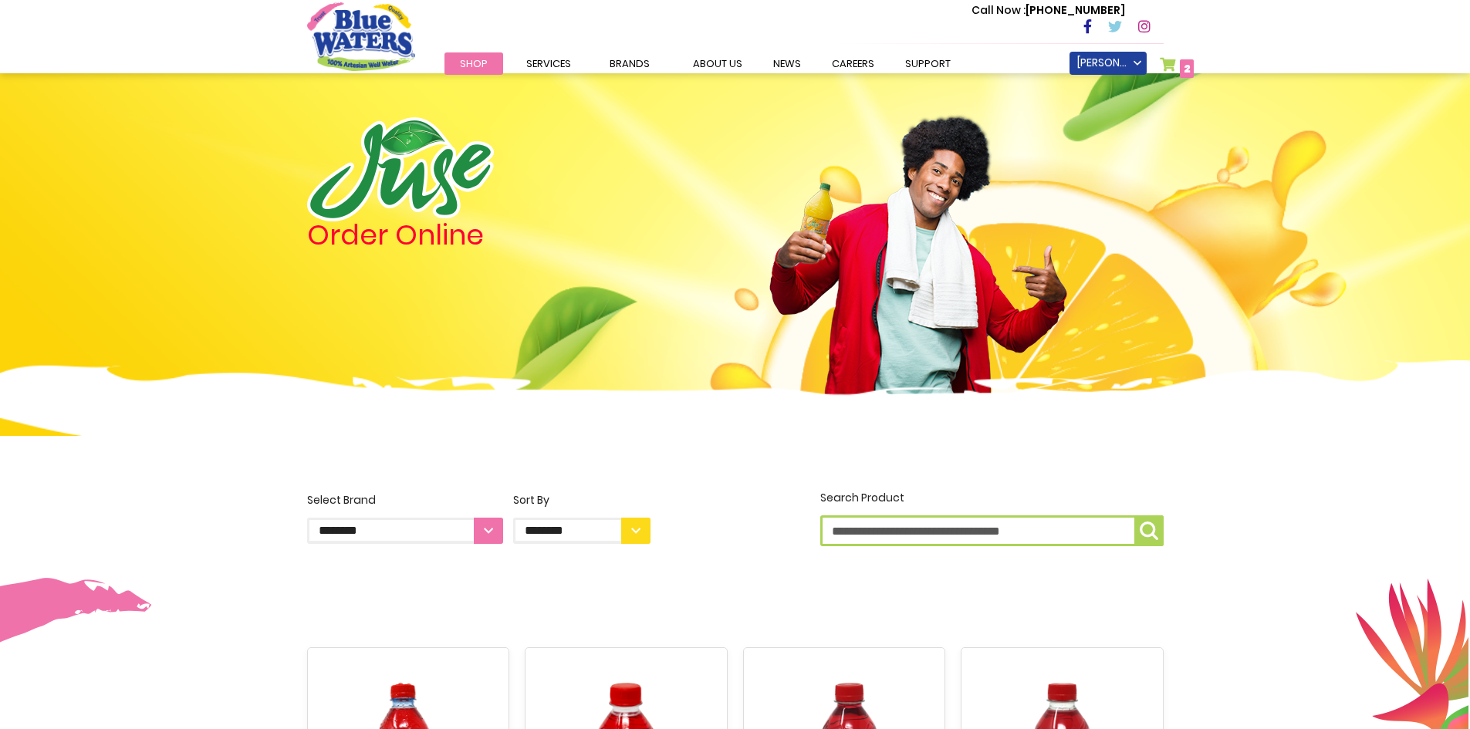
scroll to position [1621, 0]
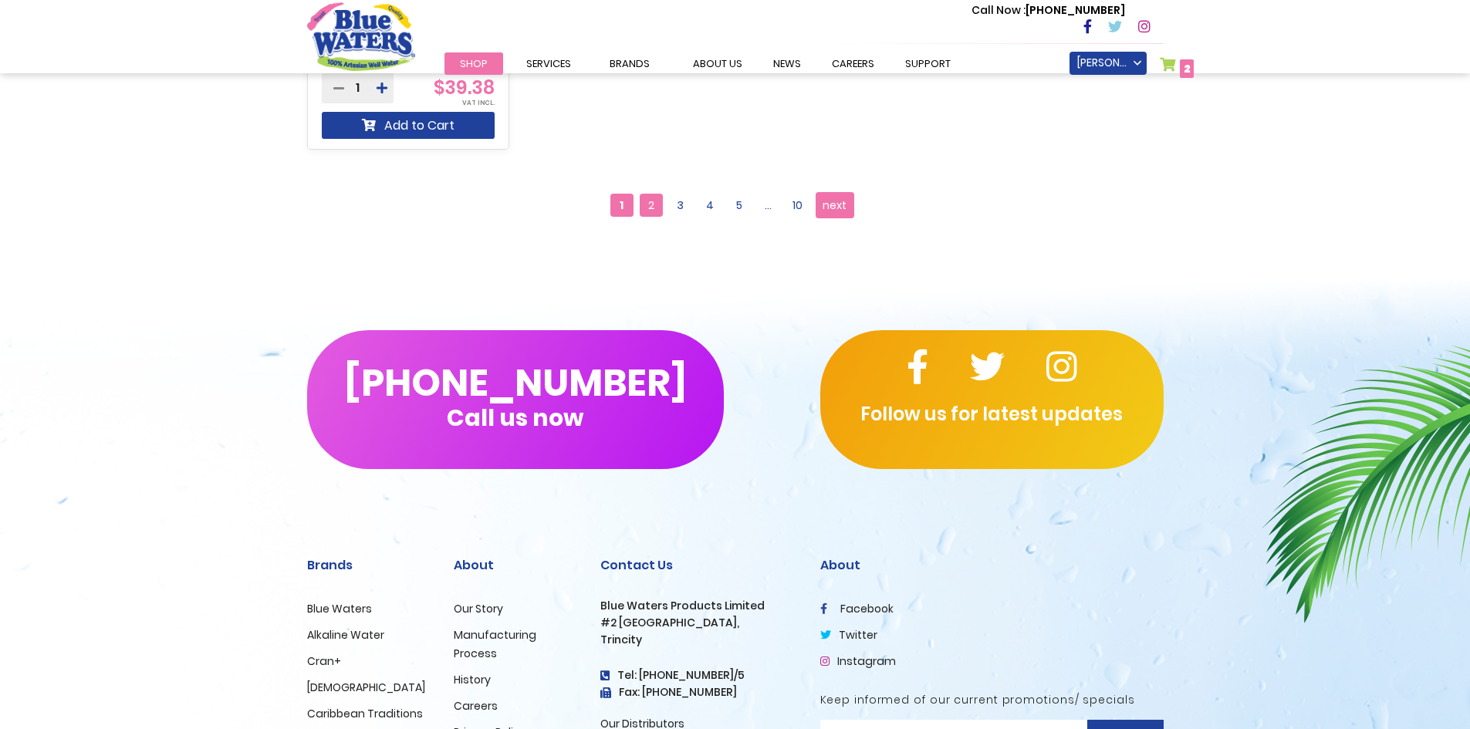
click at [649, 210] on span "2" at bounding box center [651, 205] width 23 height 23
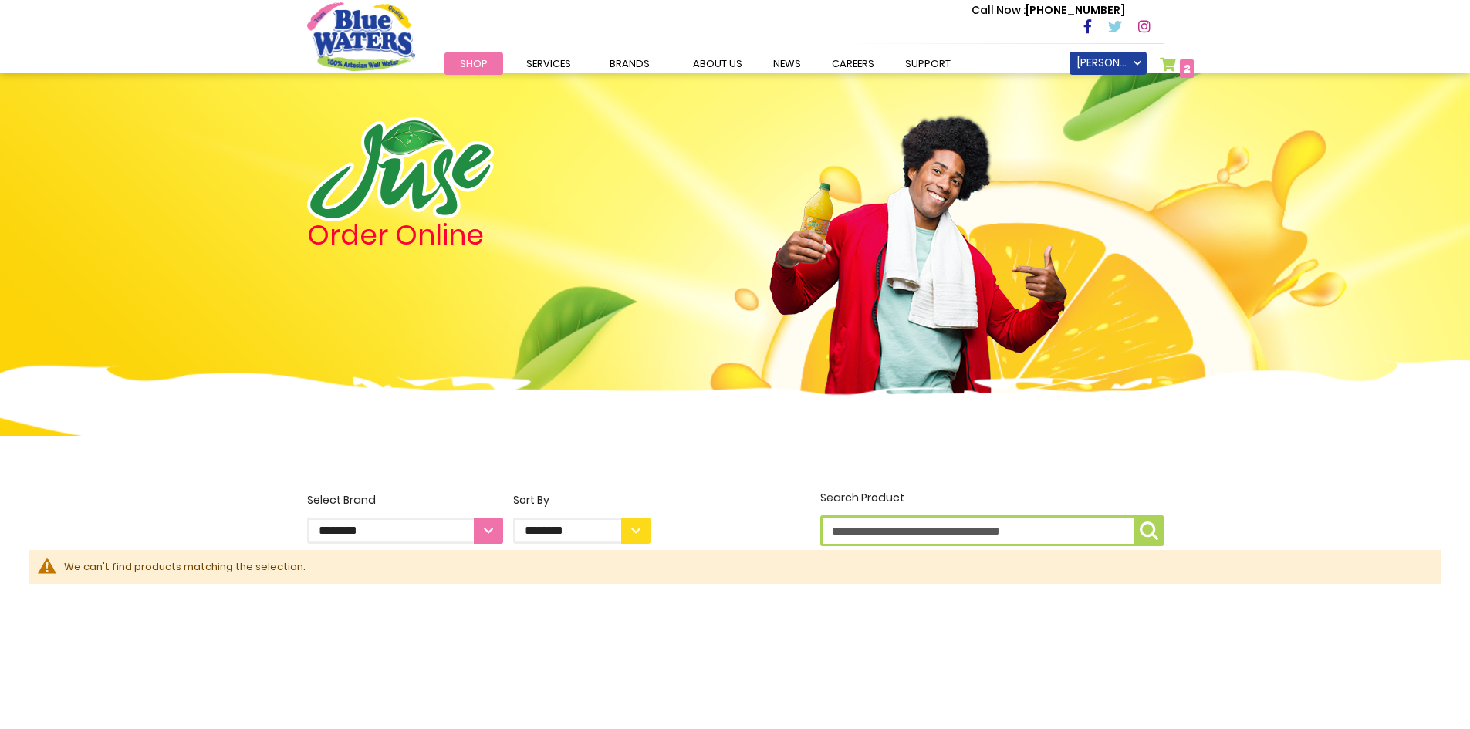
click at [477, 61] on span "Shop" at bounding box center [474, 63] width 28 height 15
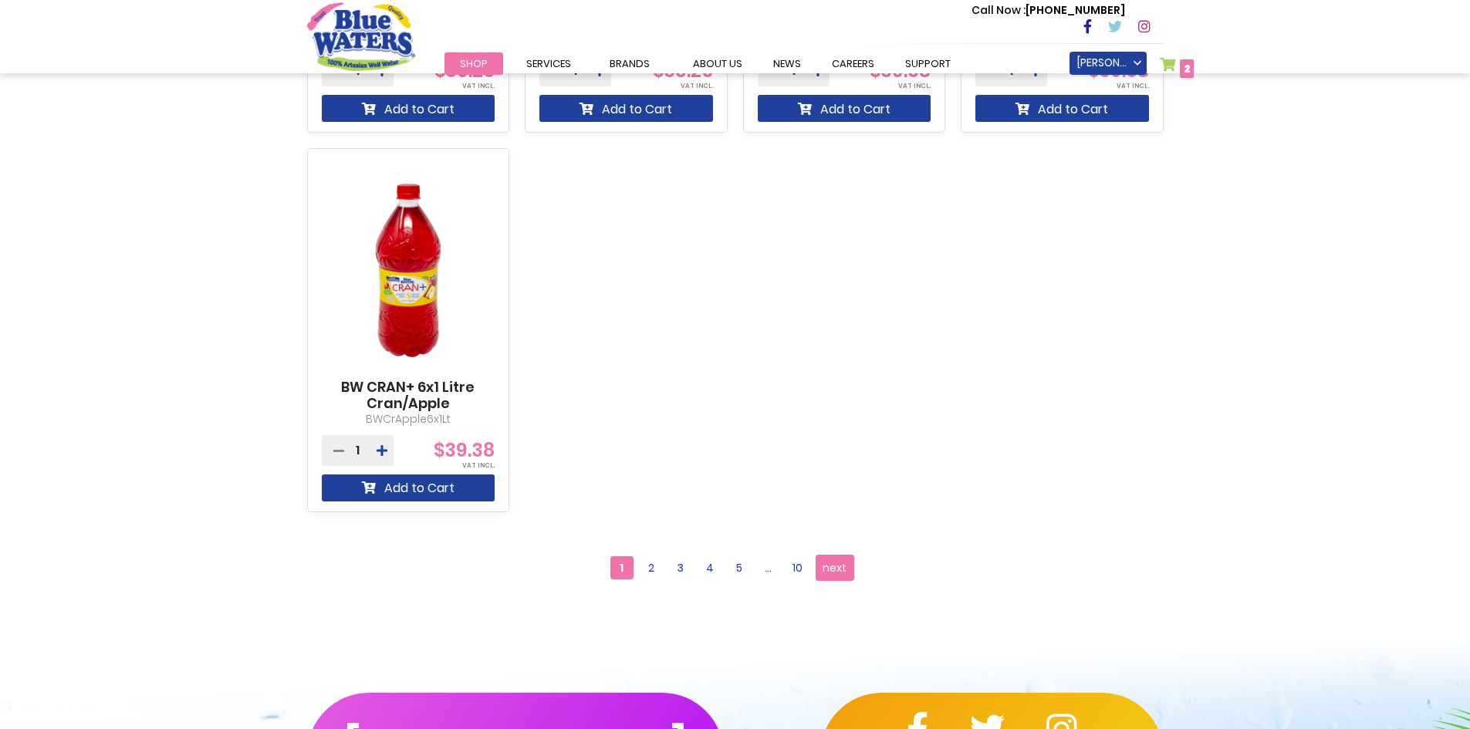
scroll to position [1312, 0]
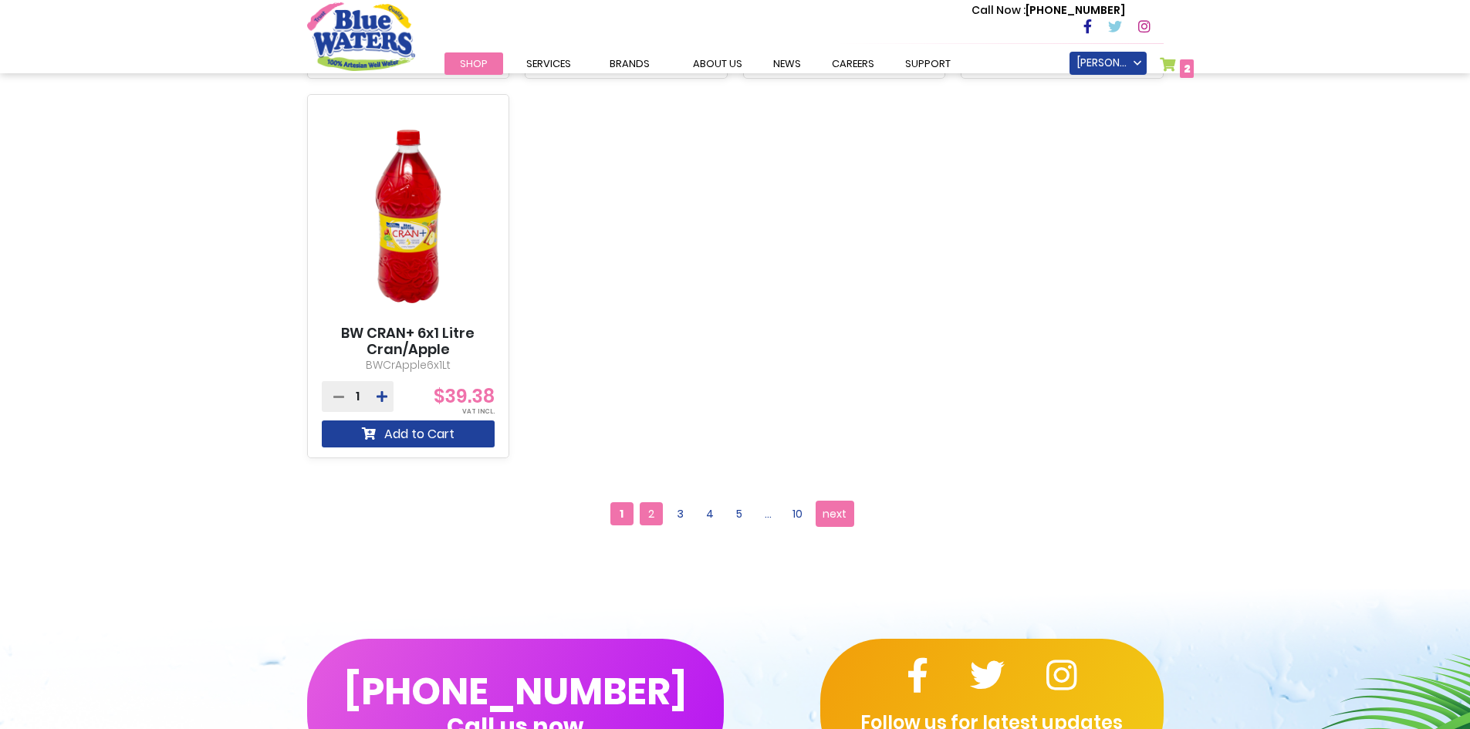
click at [657, 520] on span "2" at bounding box center [651, 513] width 23 height 23
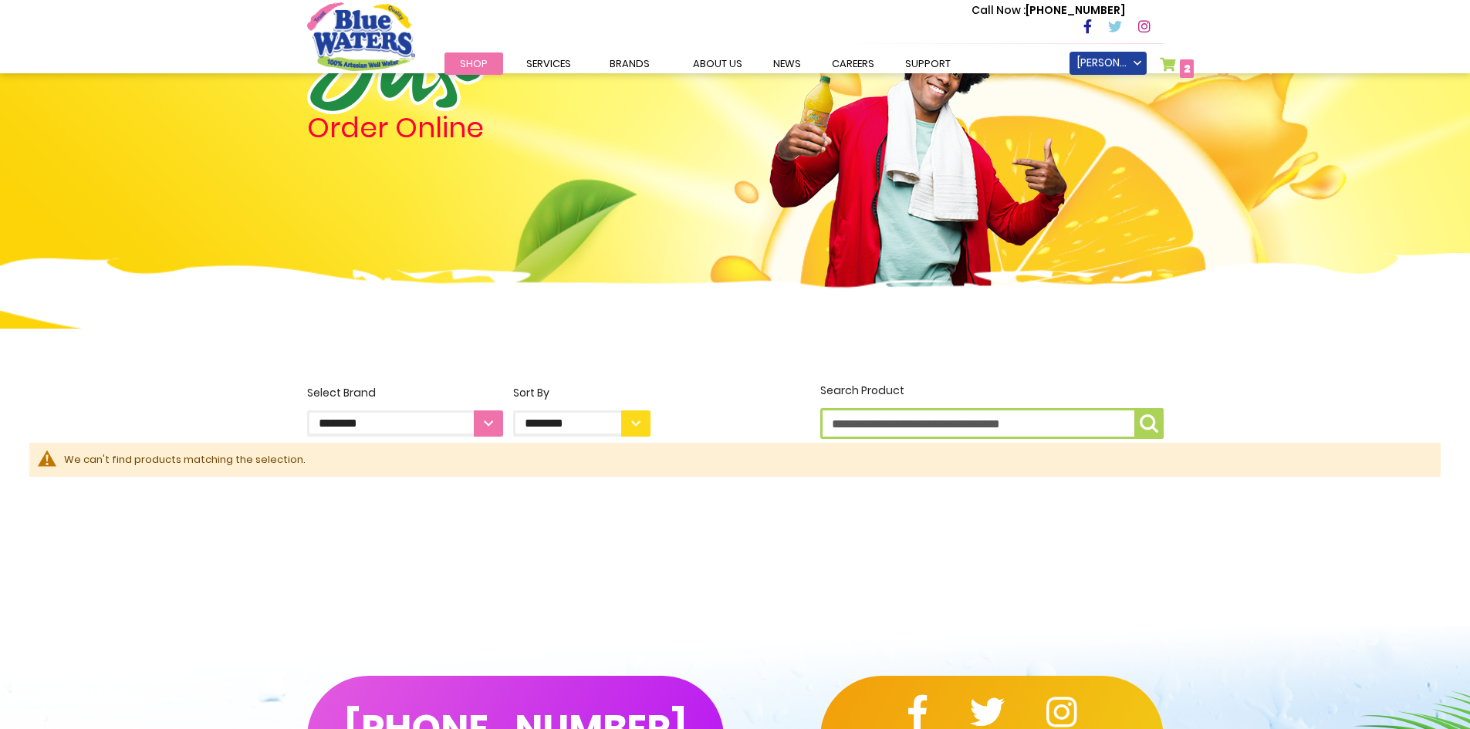
scroll to position [472, 0]
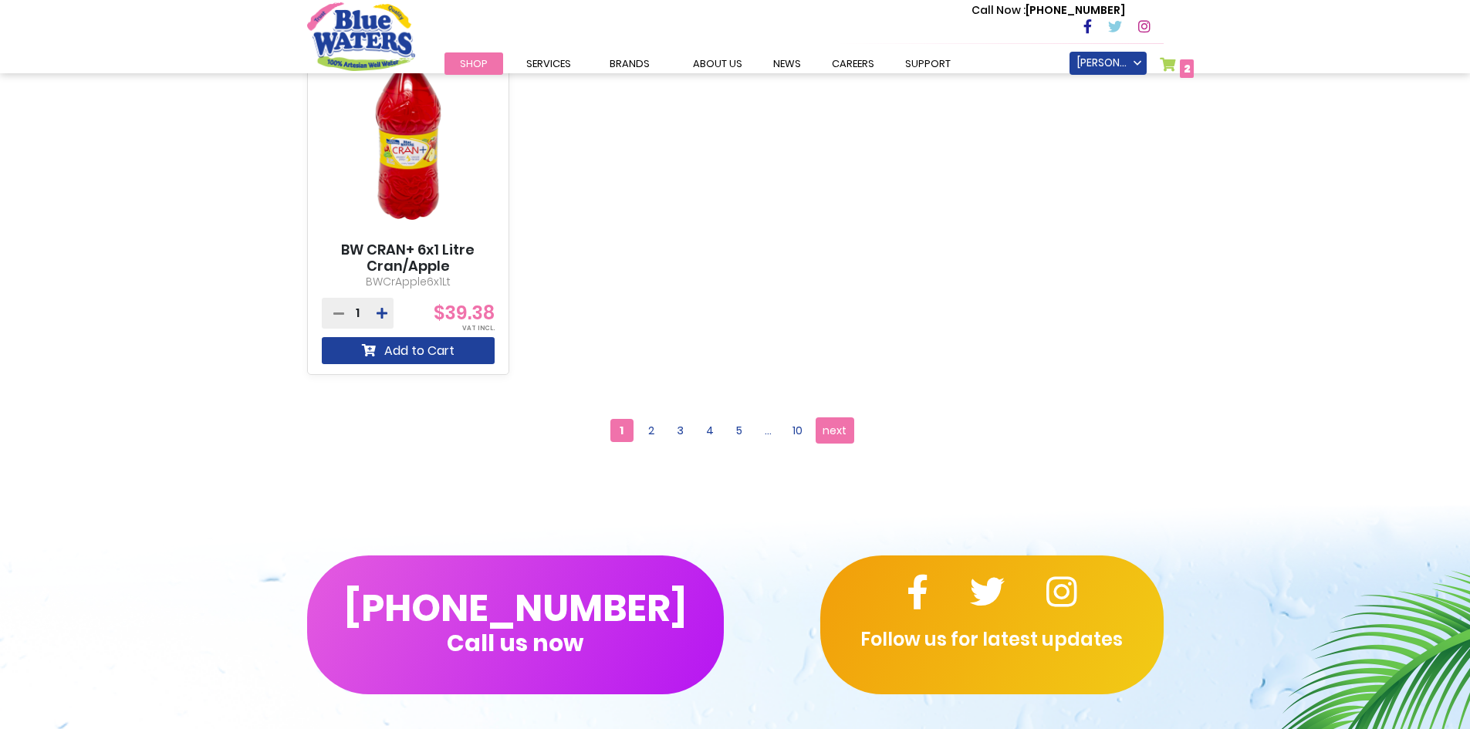
scroll to position [1395, 0]
click at [678, 427] on span "3" at bounding box center [680, 430] width 23 height 23
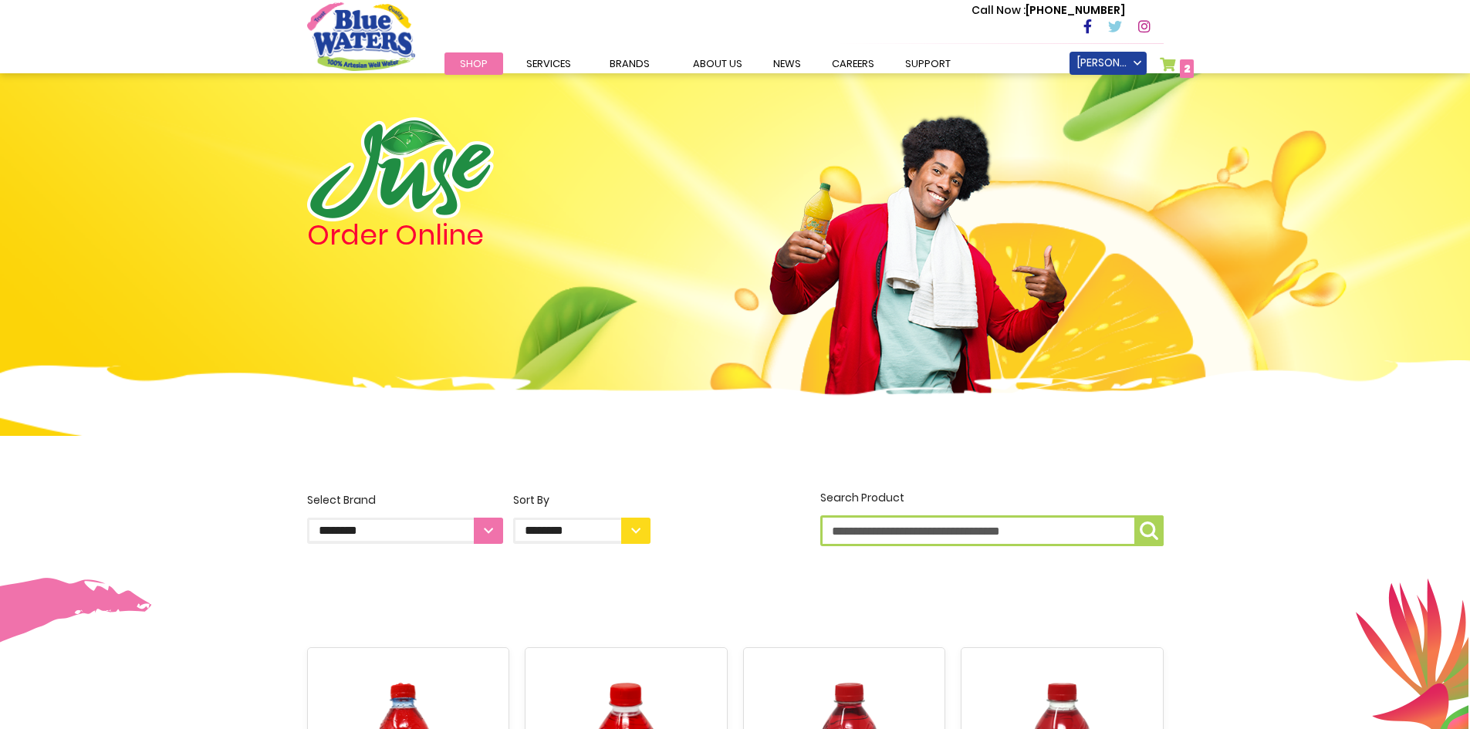
scroll to position [1550, 0]
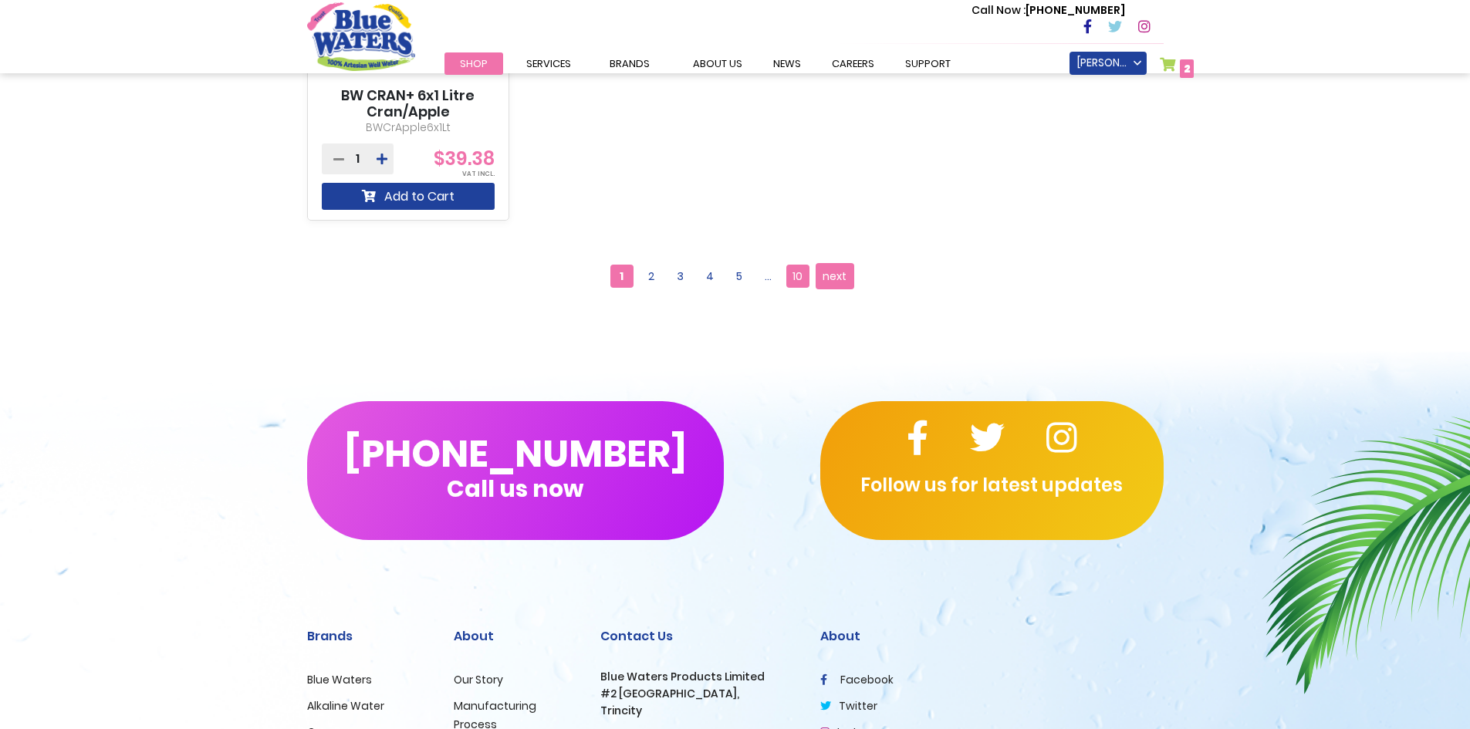
click at [790, 269] on span "10" at bounding box center [797, 276] width 23 height 23
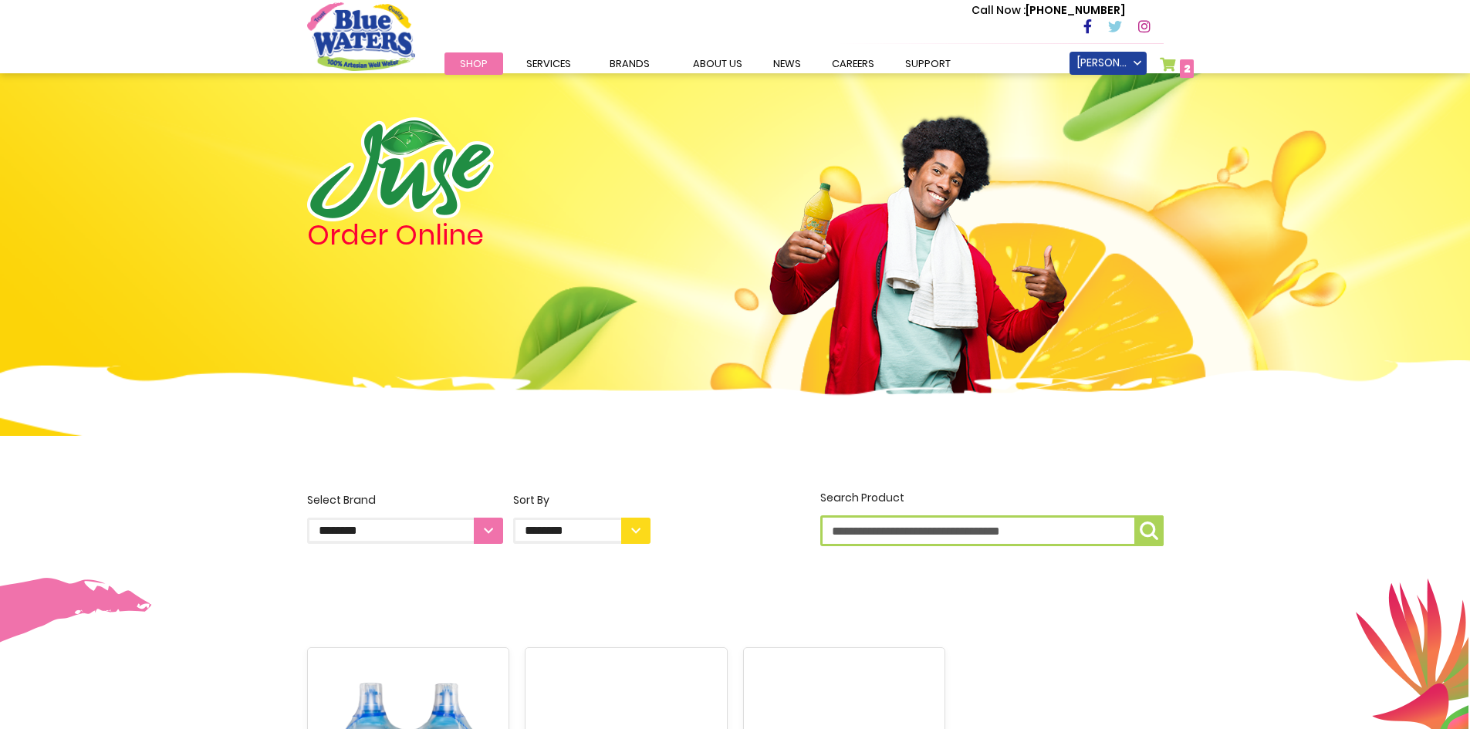
scroll to position [387, 0]
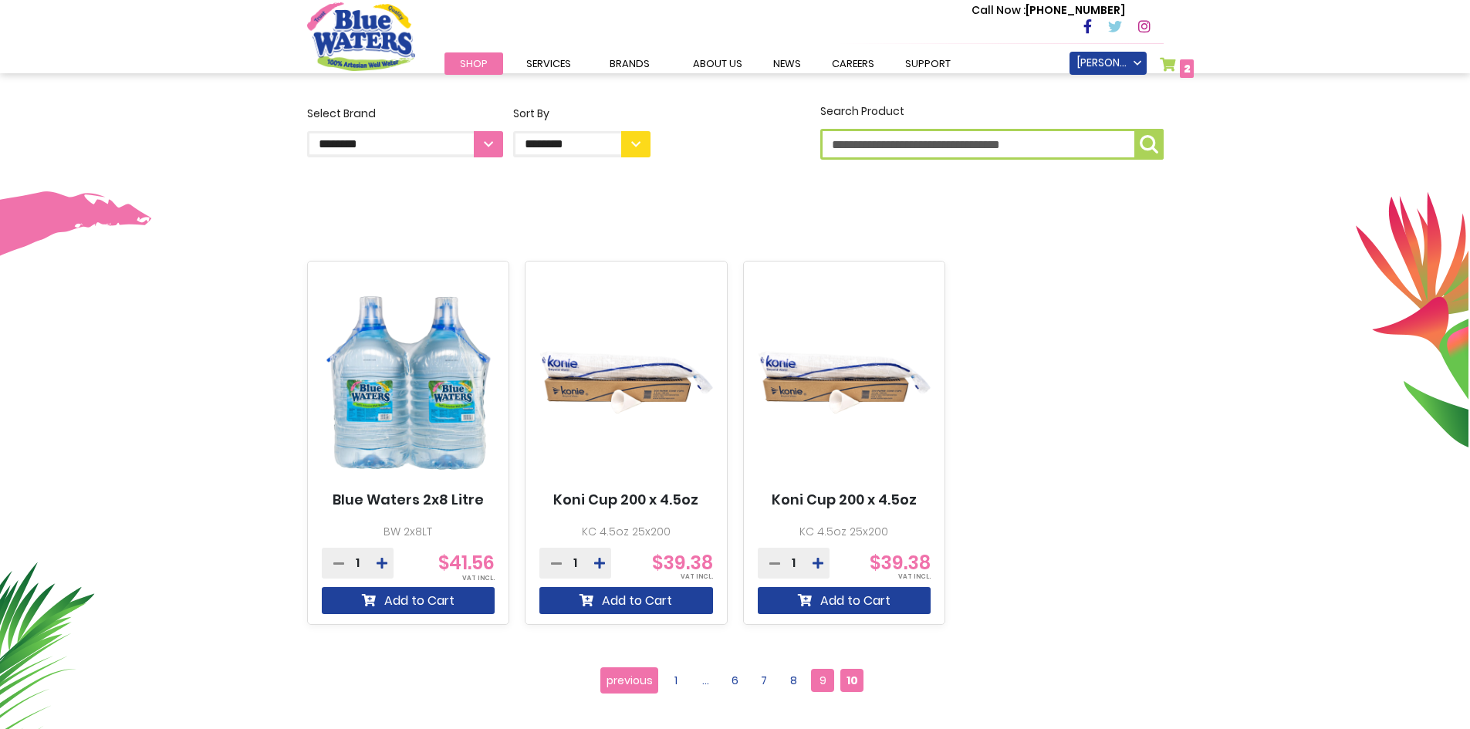
click at [819, 676] on span "9" at bounding box center [822, 680] width 23 height 23
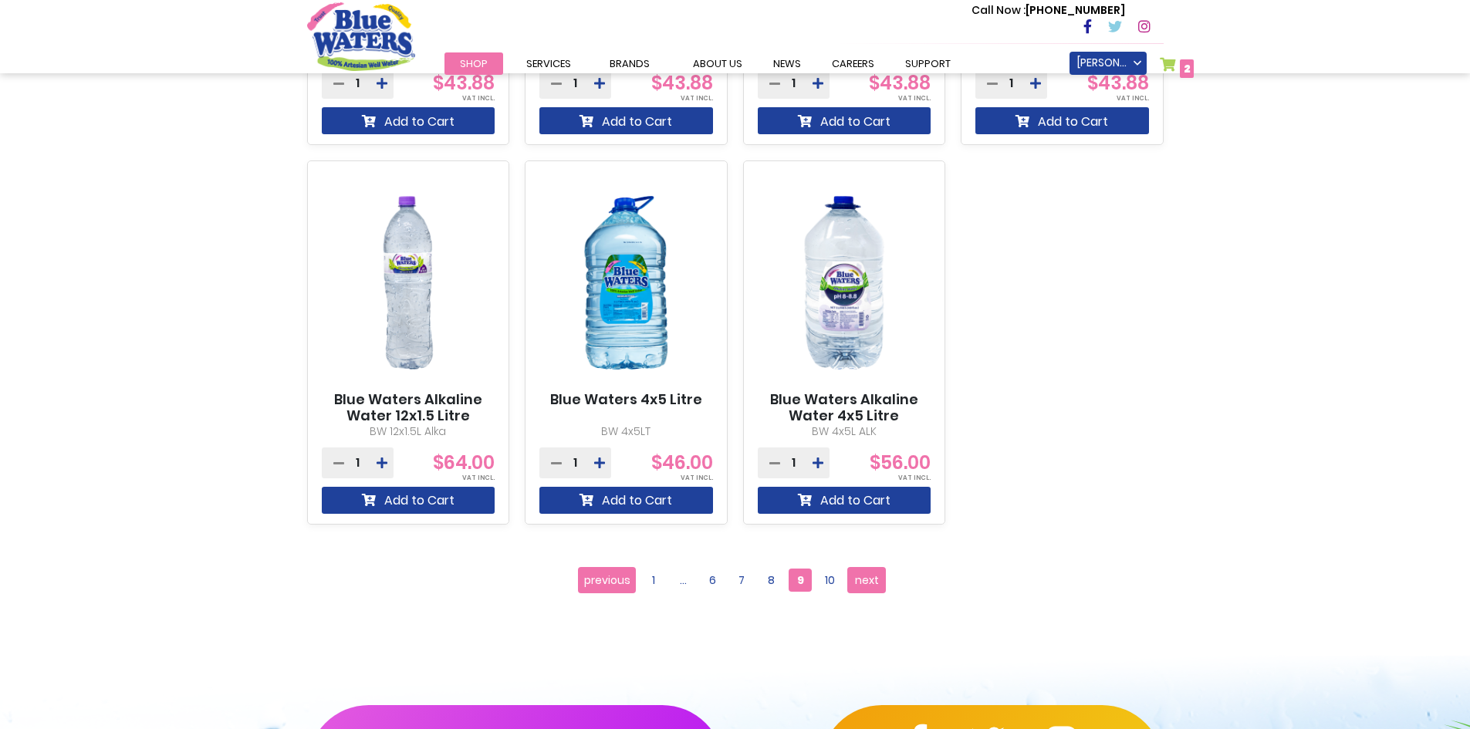
scroll to position [1312, 0]
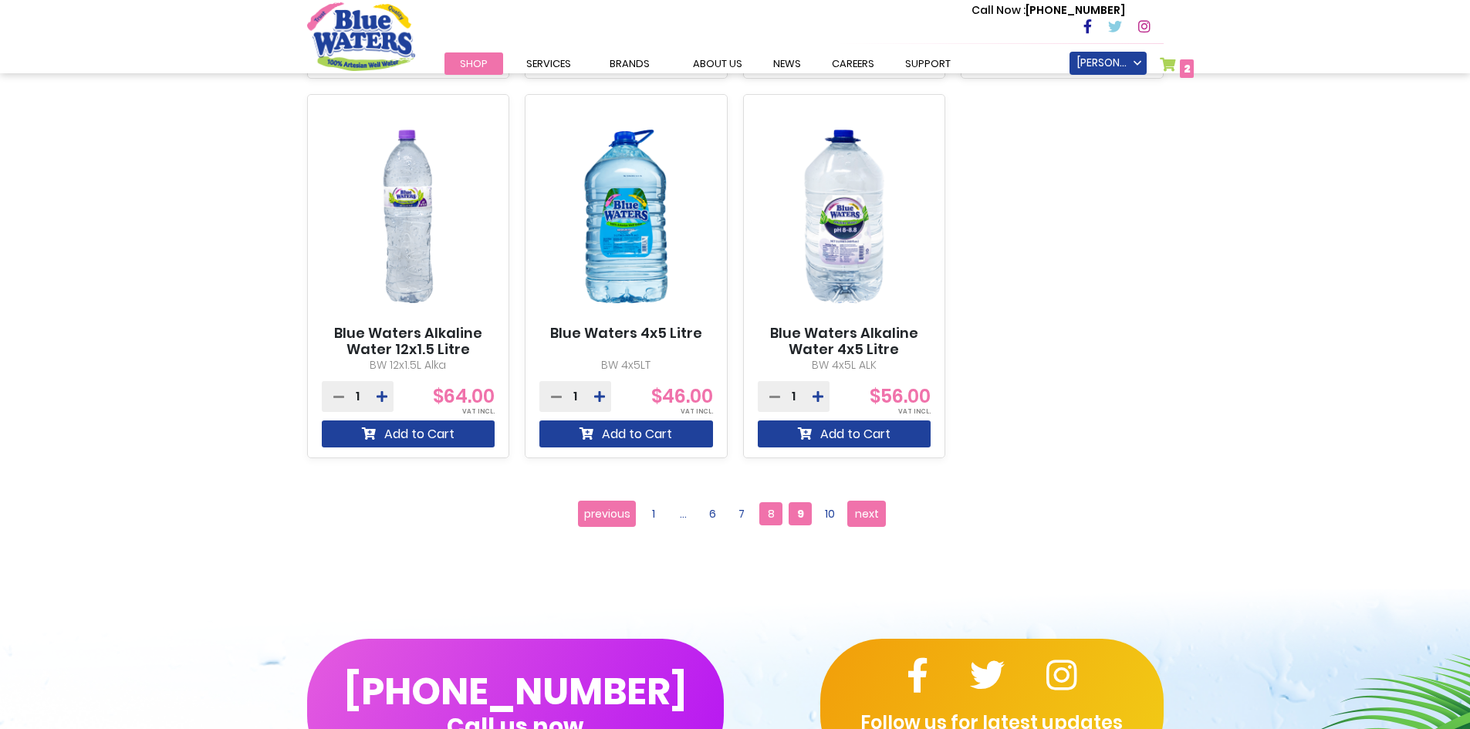
click at [768, 514] on span "8" at bounding box center [770, 513] width 23 height 23
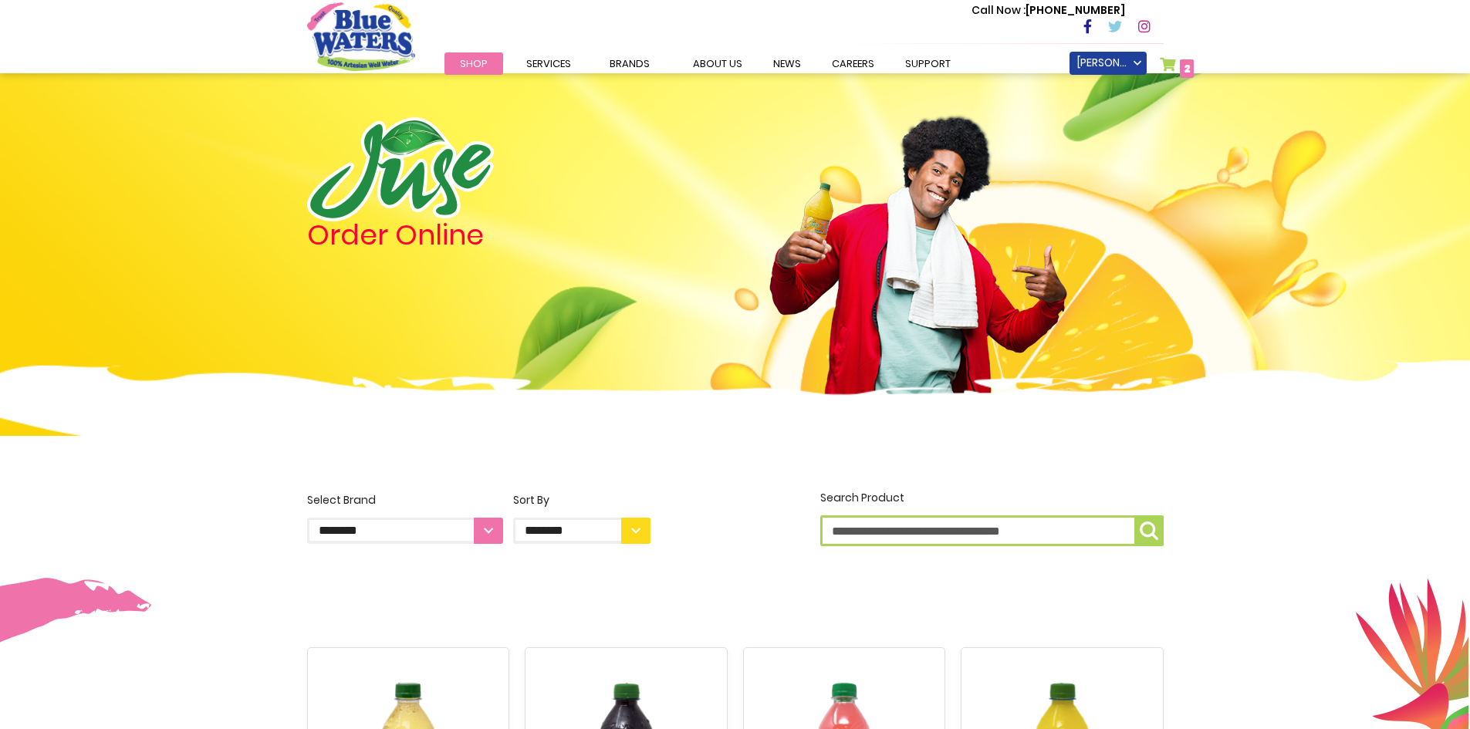
click at [1169, 56] on li "My Cart 2 2 items My Cart 2 Close 2 Items in Cart Cart Subtotal $83.12 Proceed …" at bounding box center [1167, 63] width 15 height 23
click at [1169, 68] on link "My Cart 2 2 items" at bounding box center [1177, 68] width 35 height 22
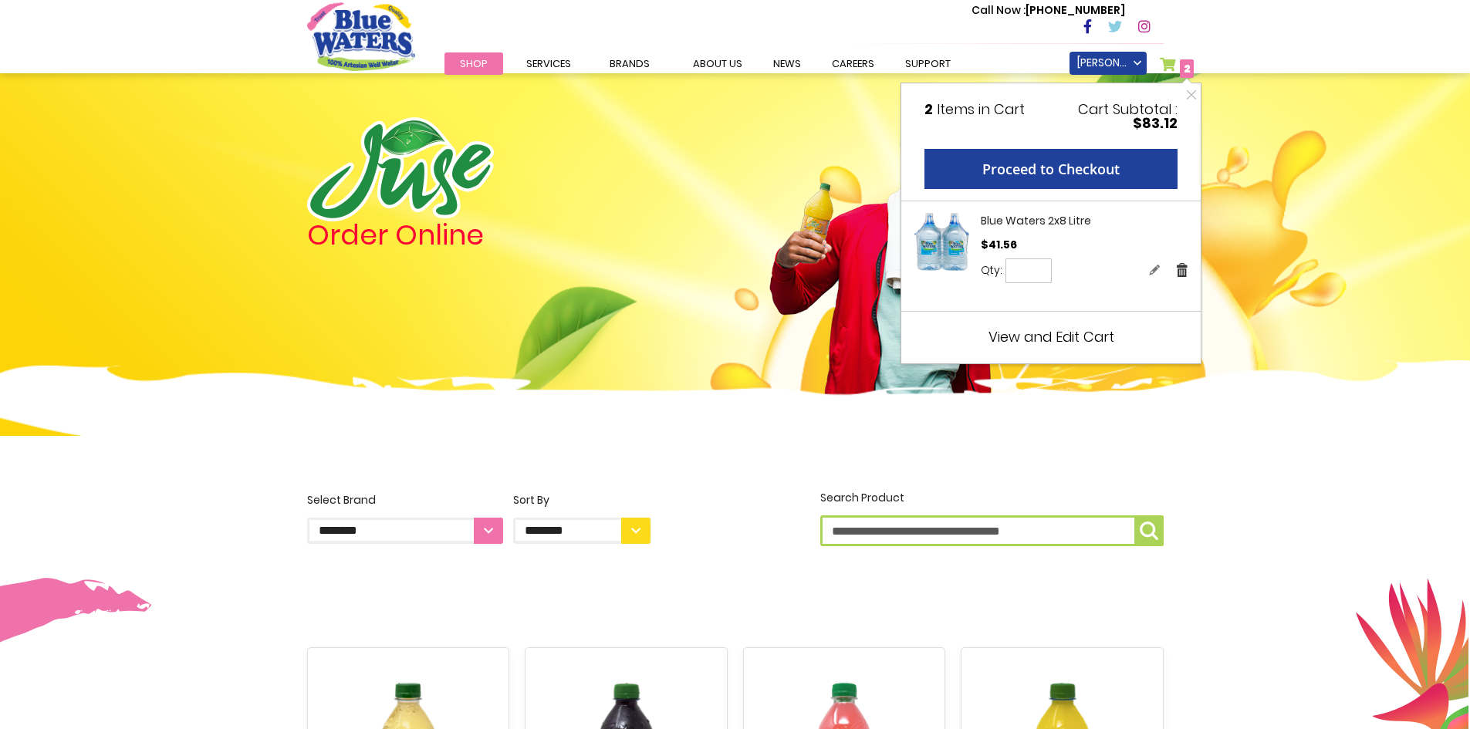
click at [1181, 271] on link "Remove" at bounding box center [1182, 270] width 14 height 16
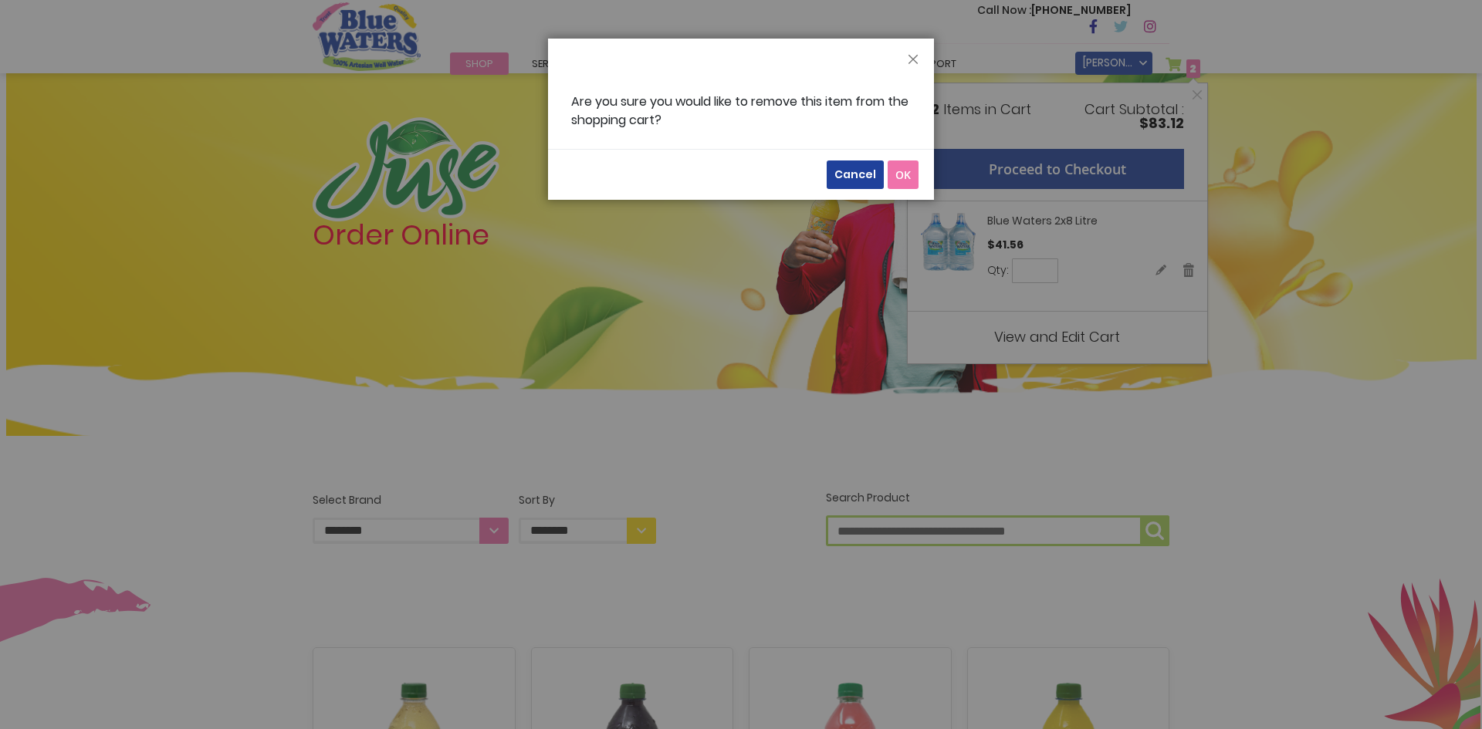
click at [901, 175] on span "OK" at bounding box center [902, 174] width 15 height 15
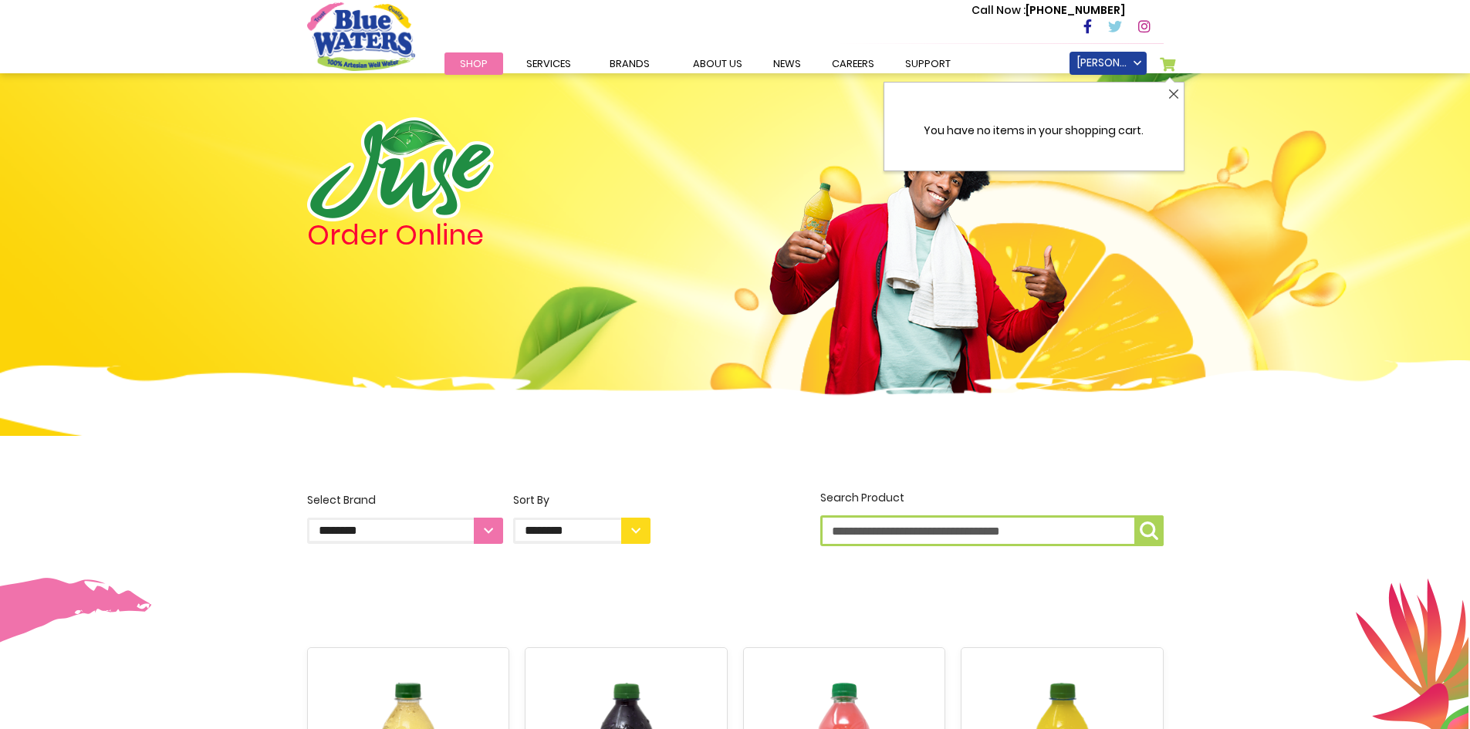
click at [1172, 96] on button "Close" at bounding box center [1174, 94] width 19 height 23
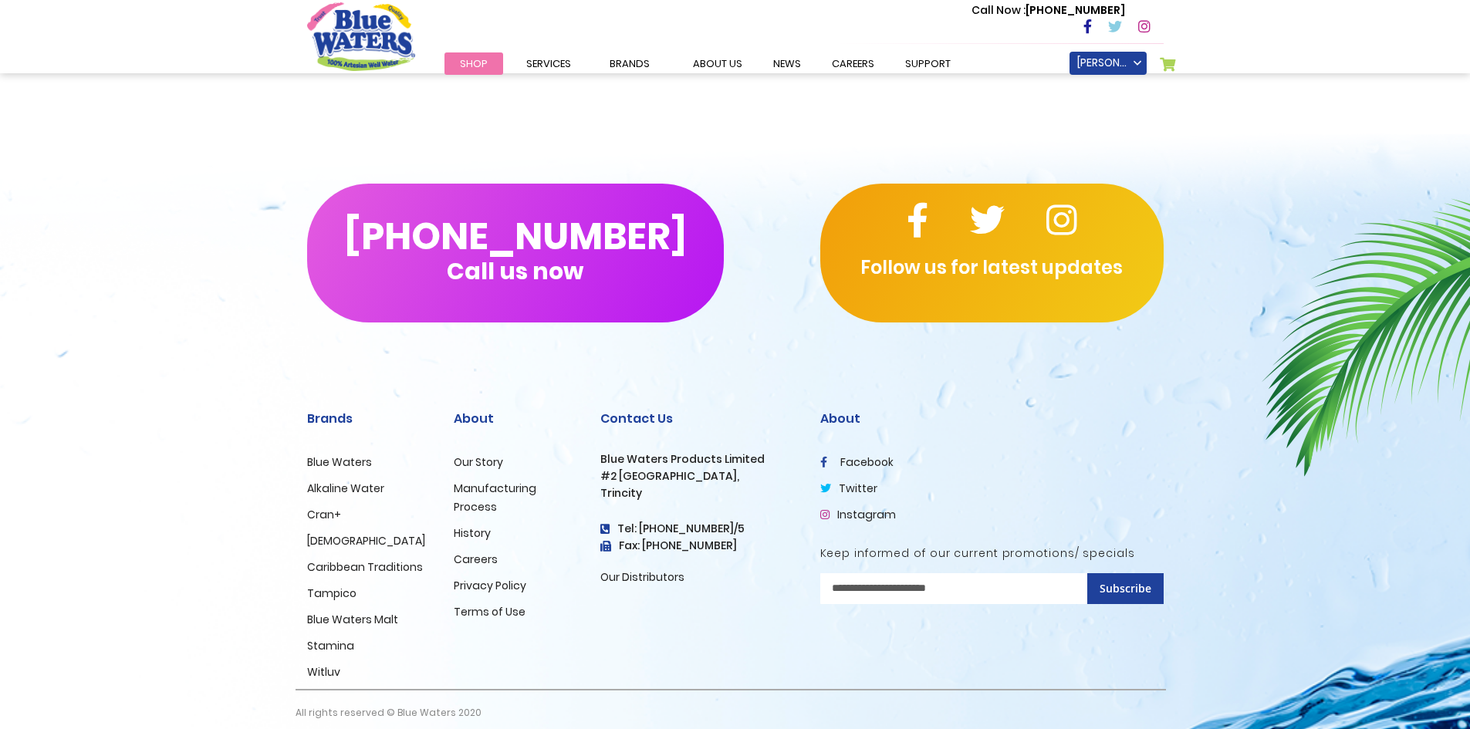
scroll to position [1781, 0]
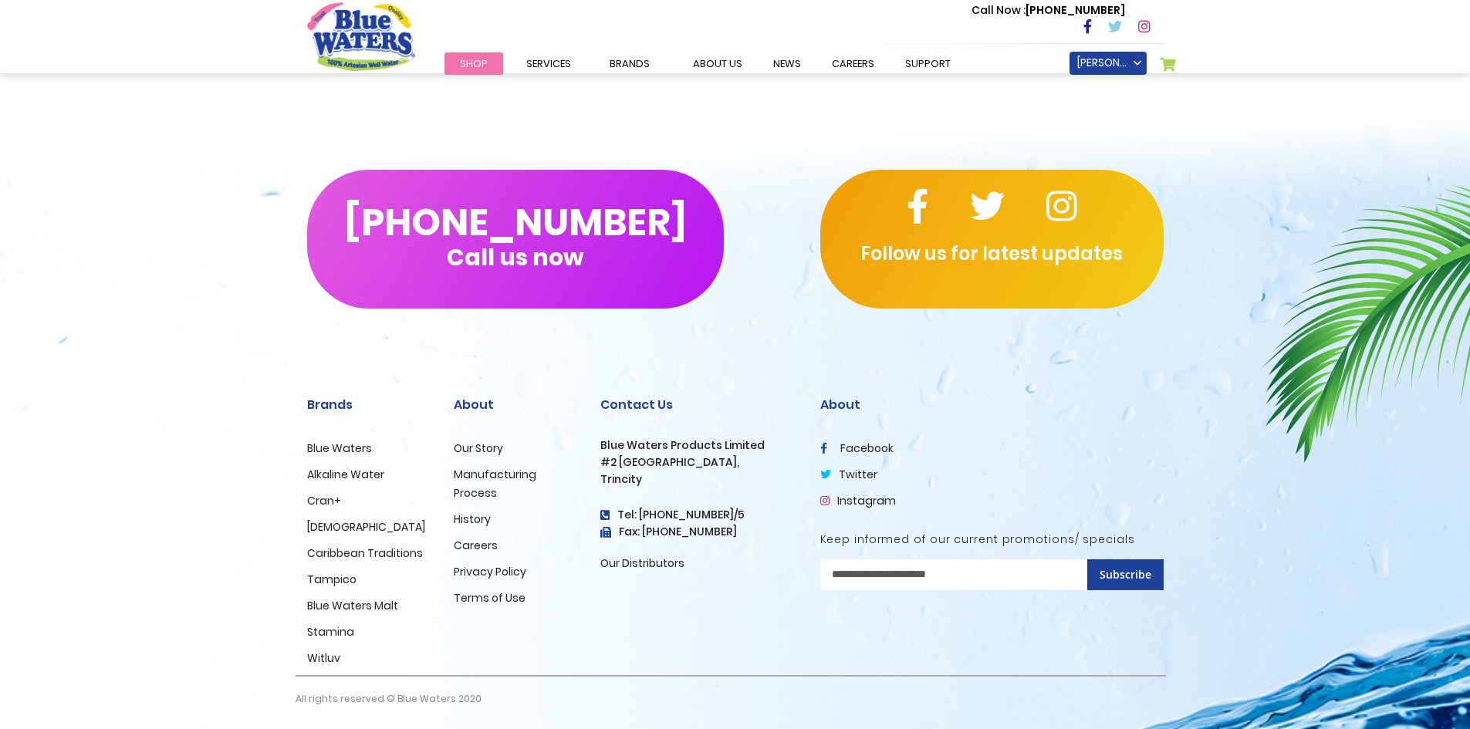
click at [956, 577] on input "Sign Up for Our Newsletter:" at bounding box center [991, 575] width 343 height 31
type input "**********"
click at [1119, 574] on span "Subscribe" at bounding box center [1126, 574] width 52 height 15
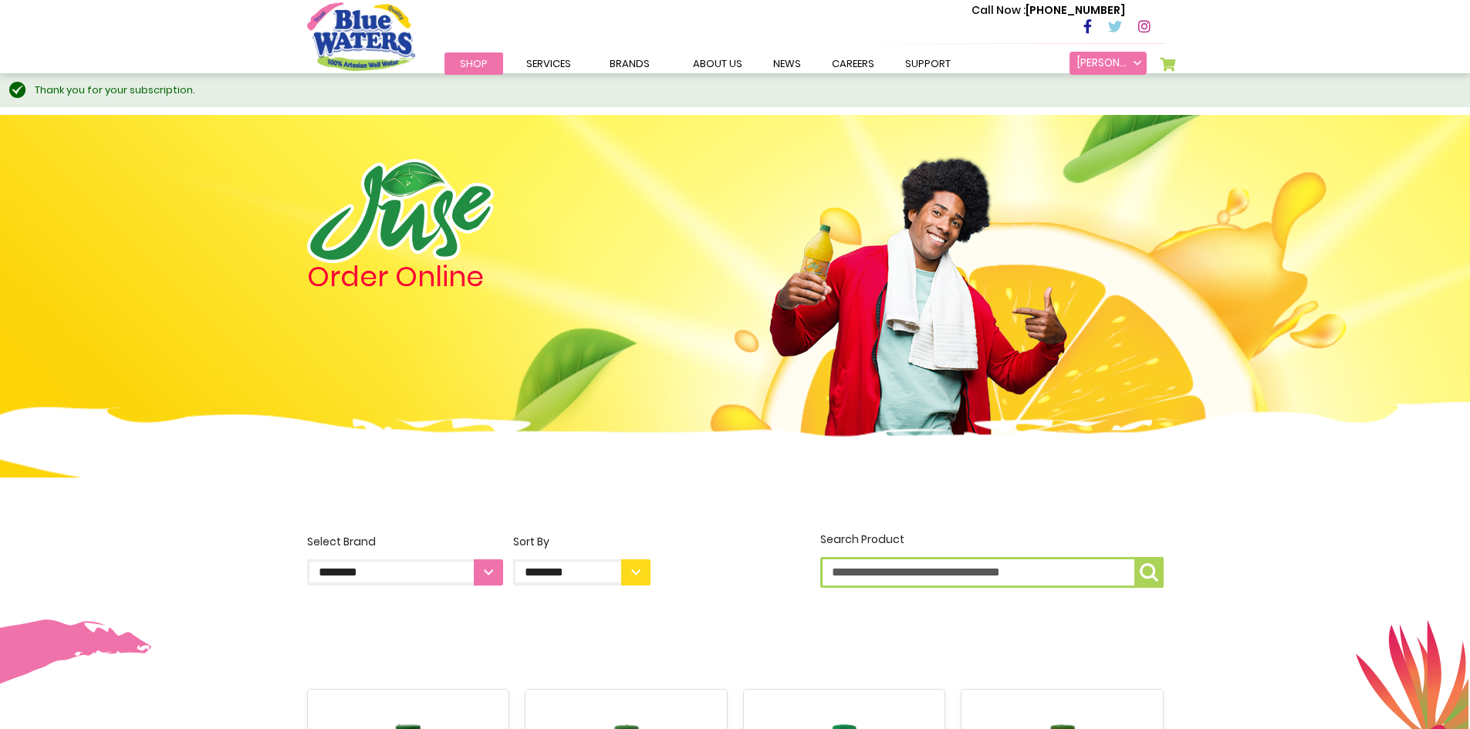
click at [1135, 61] on link "MELONEY GARRAWAY" at bounding box center [1108, 63] width 77 height 23
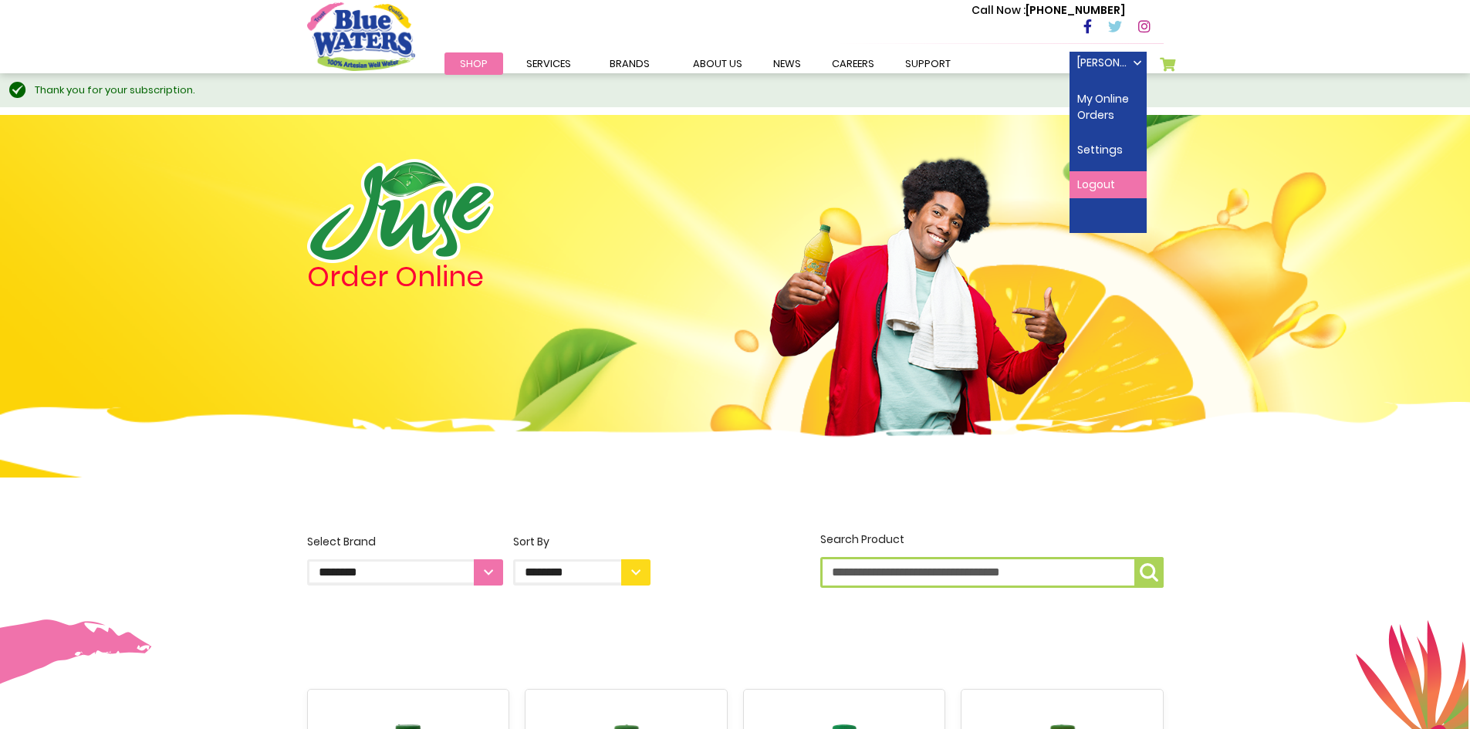
click at [1108, 189] on link "Logout" at bounding box center [1108, 184] width 77 height 27
